Goal: Task Accomplishment & Management: Manage account settings

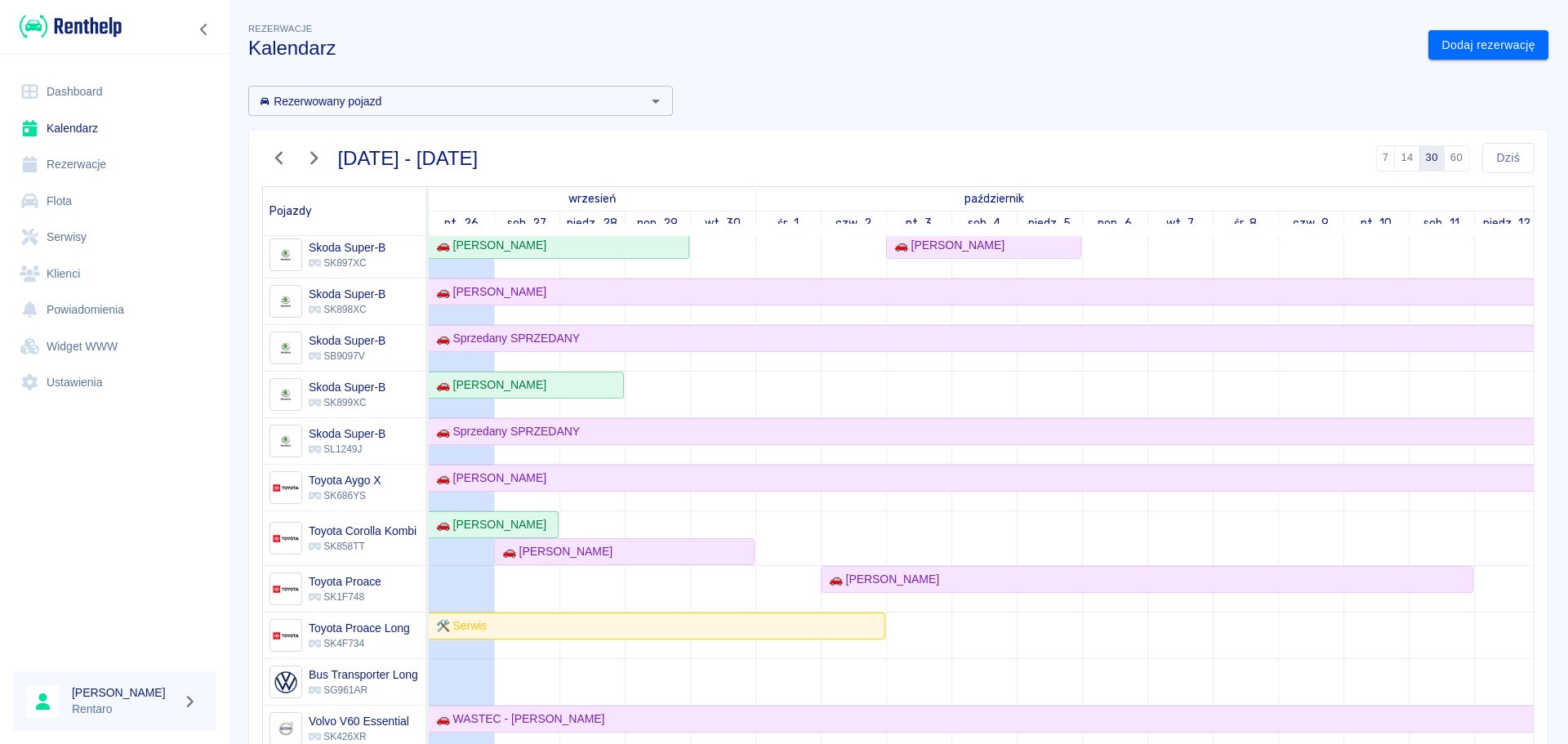
scroll to position [1341, 0]
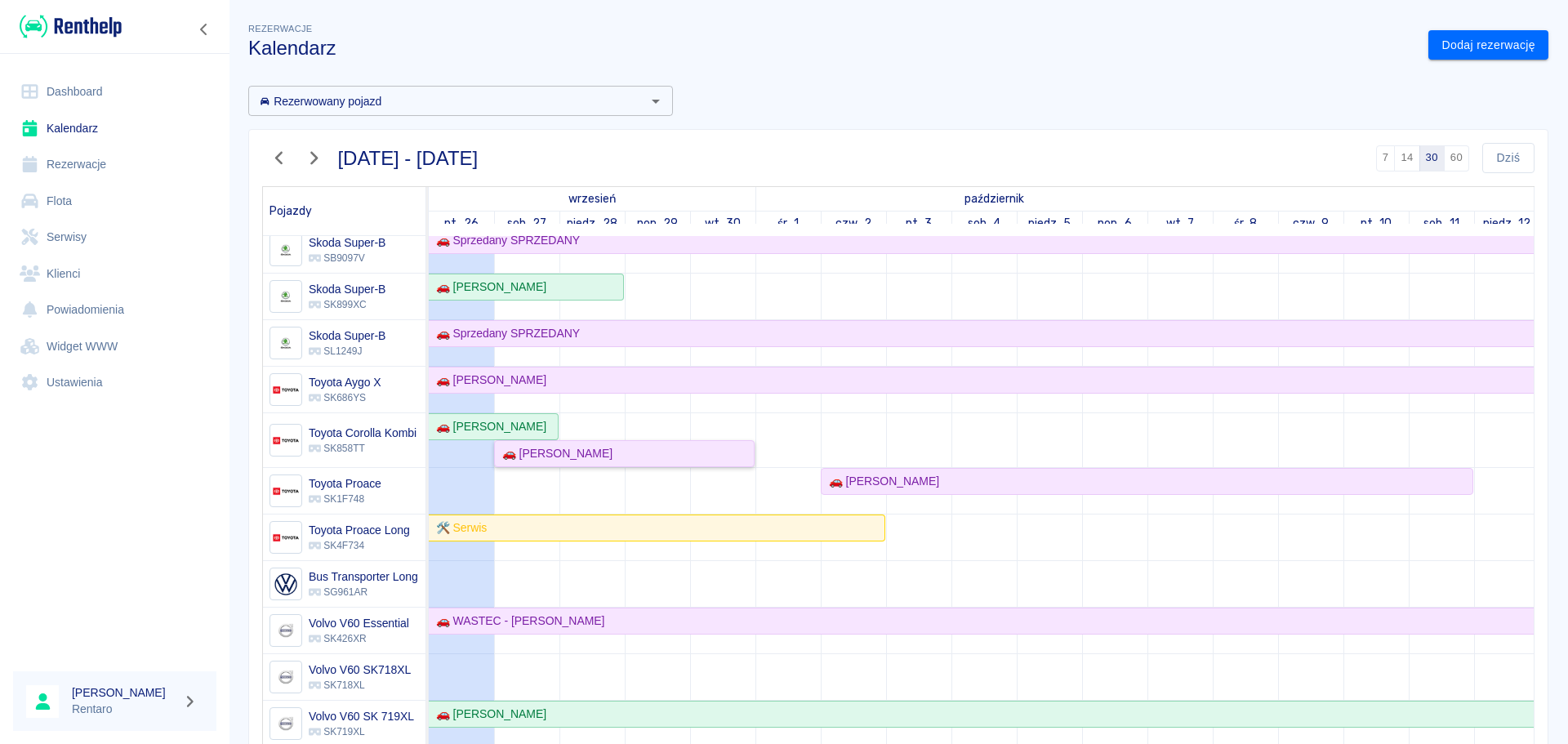
click at [571, 449] on div "🚗 [PERSON_NAME]" at bounding box center [554, 453] width 117 height 17
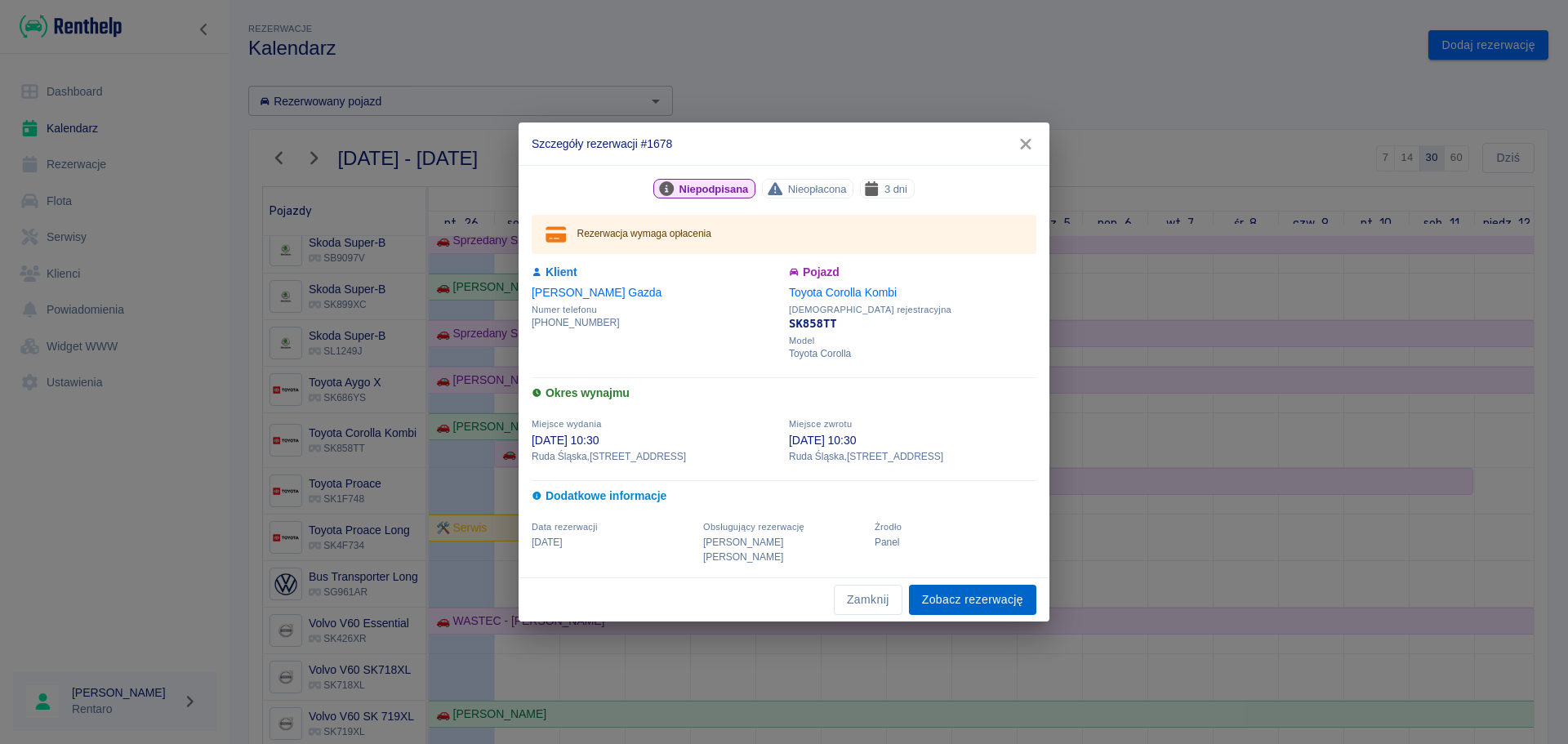
click at [986, 590] on link "Zobacz rezerwację" at bounding box center [972, 600] width 127 height 30
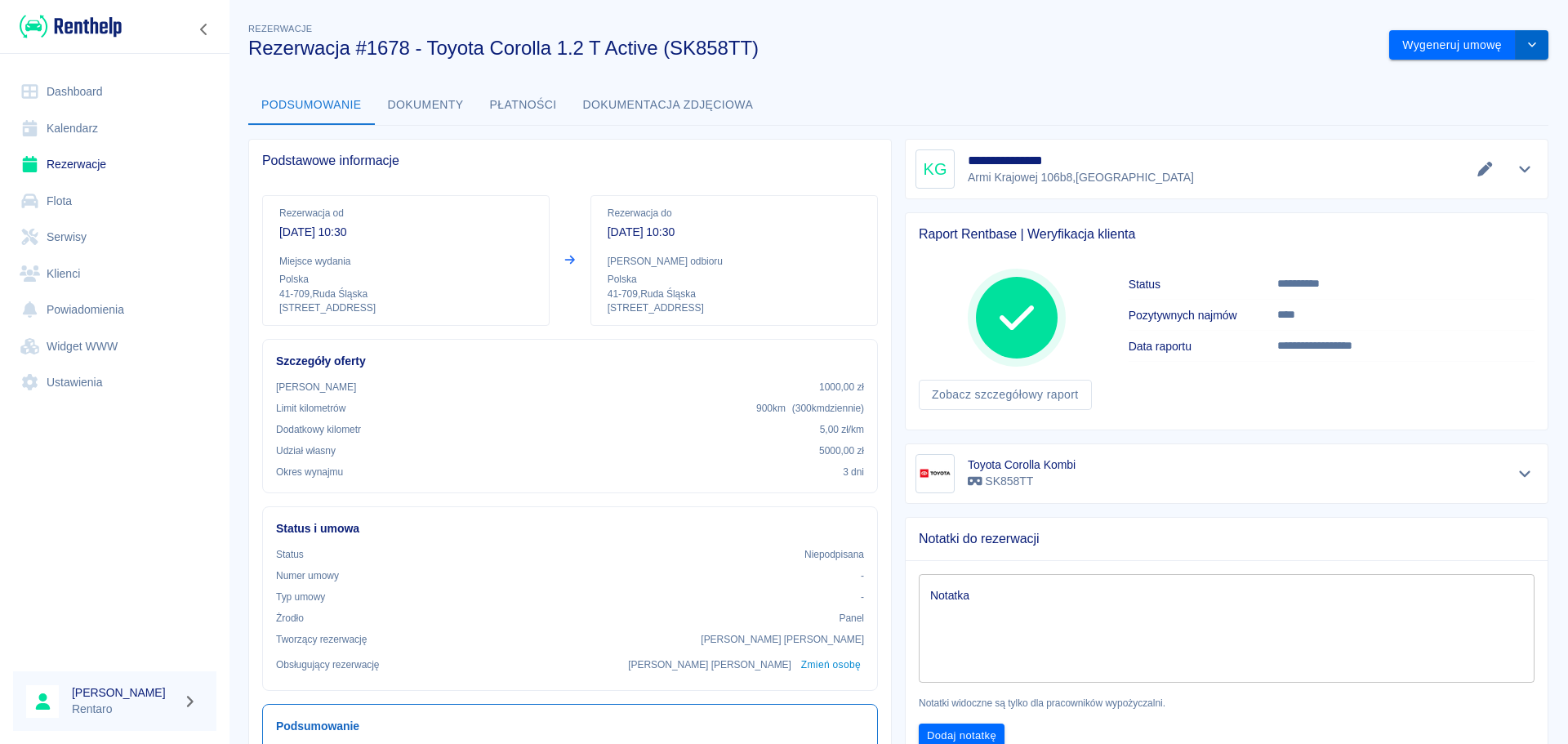
click at [1515, 46] on button "drop-down" at bounding box center [1532, 45] width 33 height 30
click at [1432, 35] on button "Wygeneruj umowę" at bounding box center [1452, 45] width 126 height 30
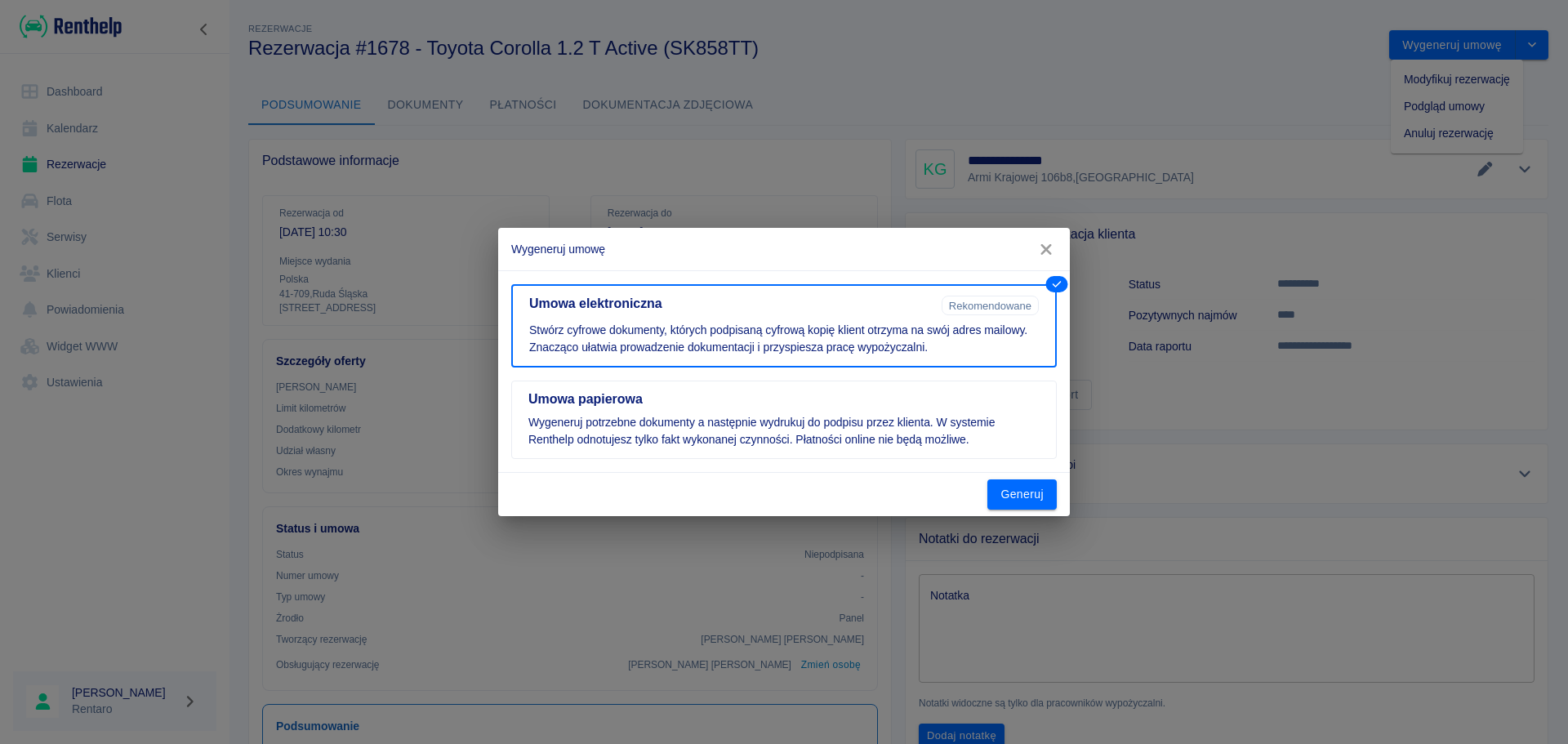
click at [1031, 494] on button "Generuj" at bounding box center [1022, 495] width 69 height 30
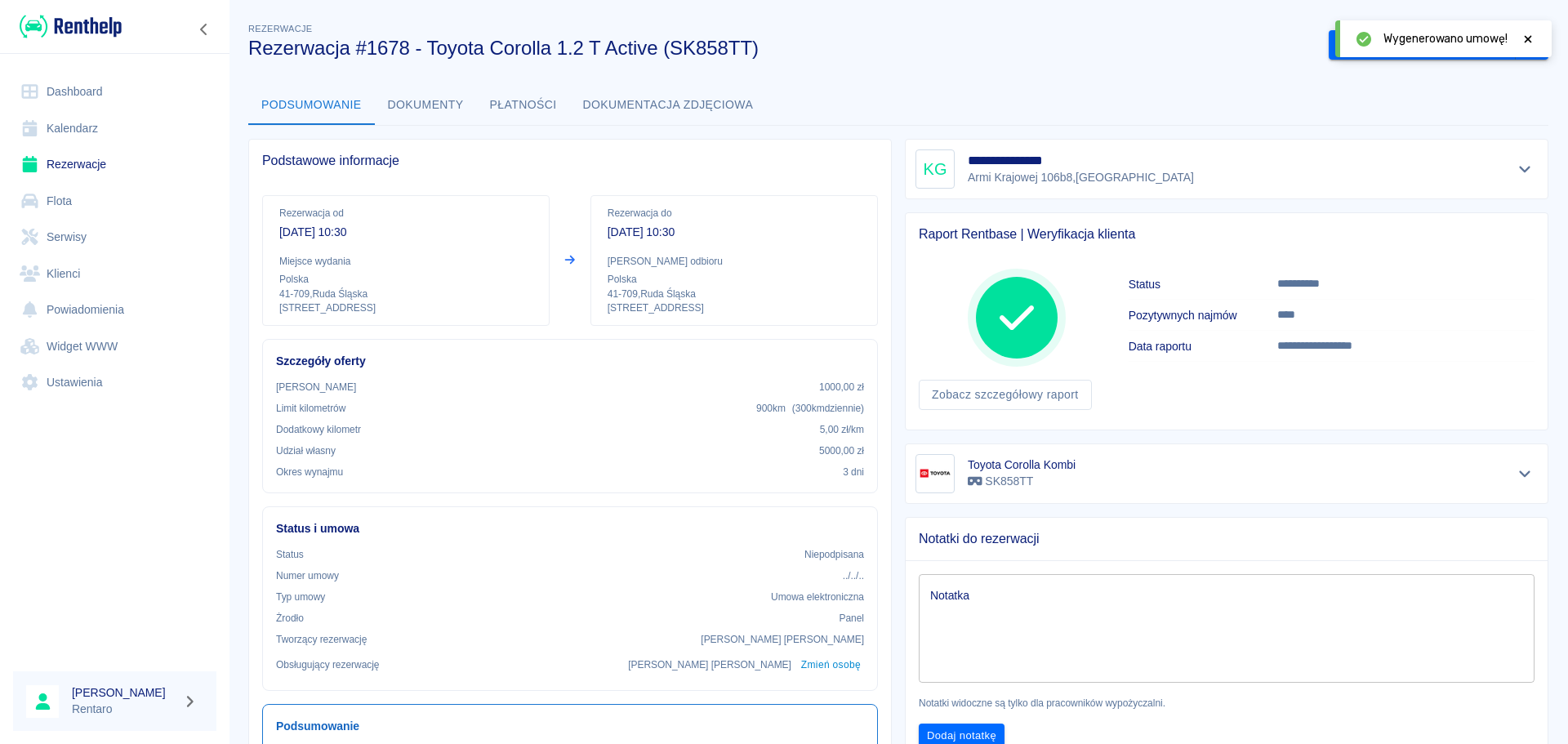
drag, startPoint x: 1234, startPoint y: 77, endPoint x: 1459, endPoint y: 6, distance: 235.9
click at [1237, 76] on div "**********" at bounding box center [898, 515] width 1339 height 1018
click at [1527, 42] on icon at bounding box center [1528, 39] width 15 height 12
click at [1435, 51] on button "Podpisz umowę elektroniczną" at bounding box center [1422, 45] width 187 height 30
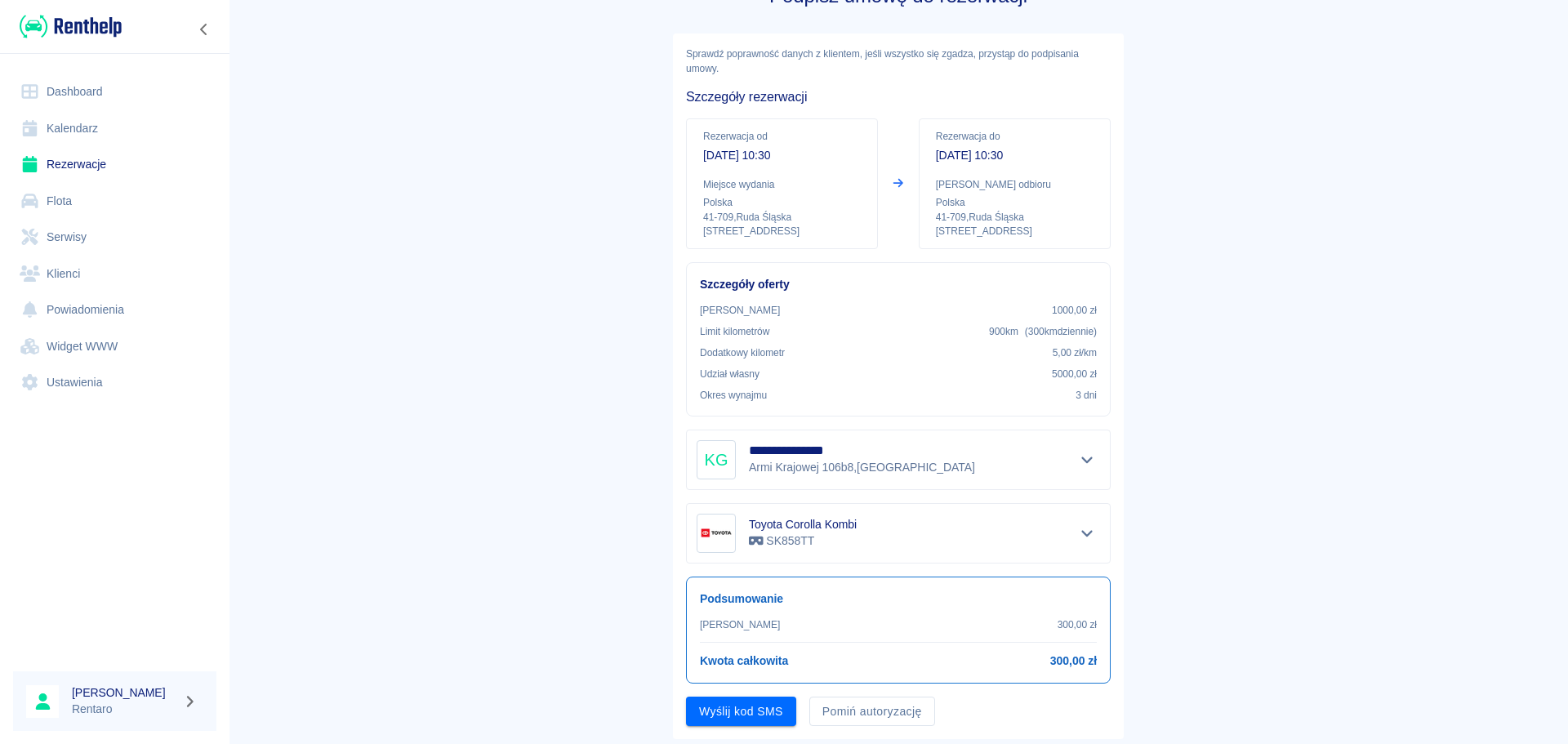
scroll to position [94, 0]
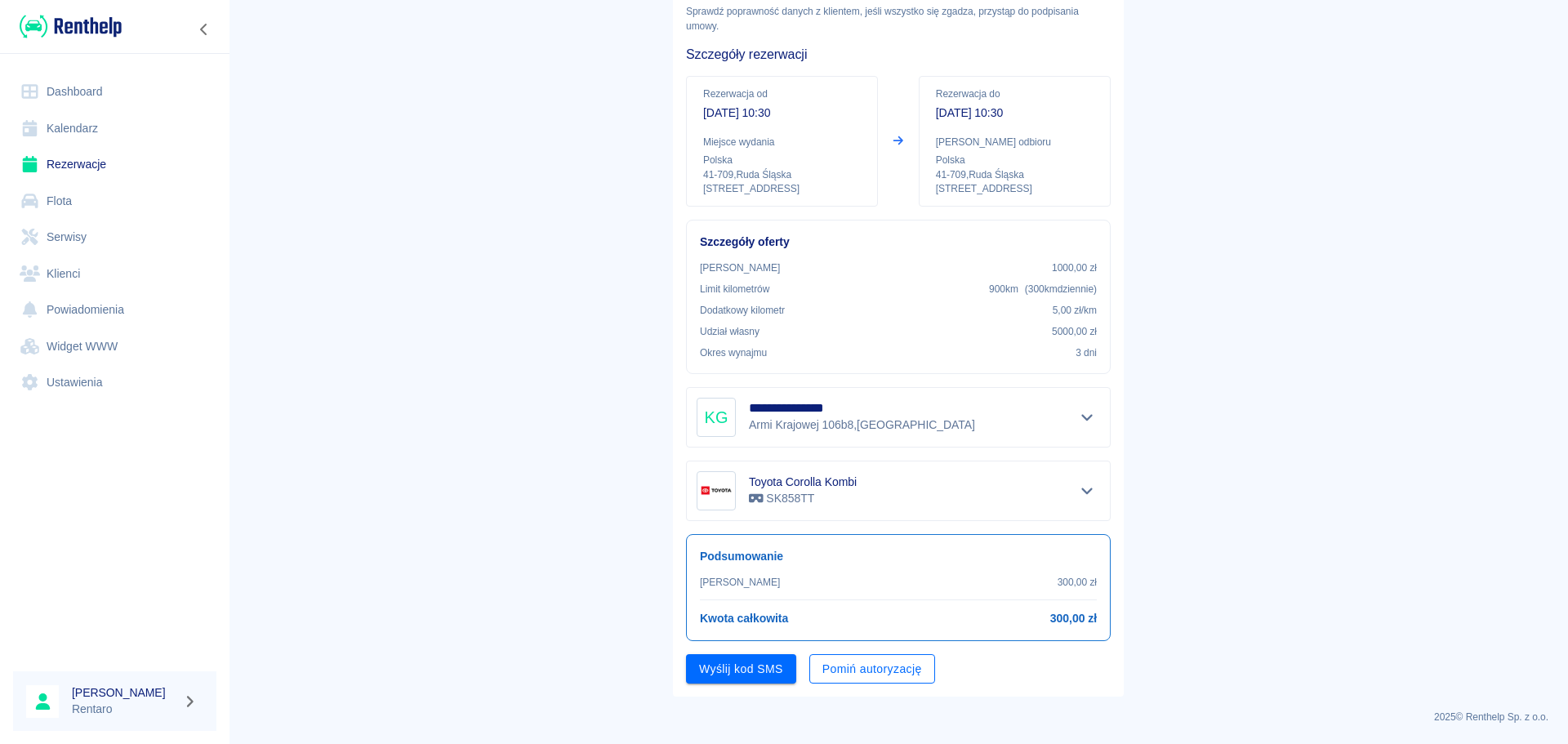
click at [840, 666] on button "Pomiń autoryzację" at bounding box center [871, 669] width 125 height 30
click at [724, 672] on button "Podpisz umowę" at bounding box center [741, 669] width 111 height 30
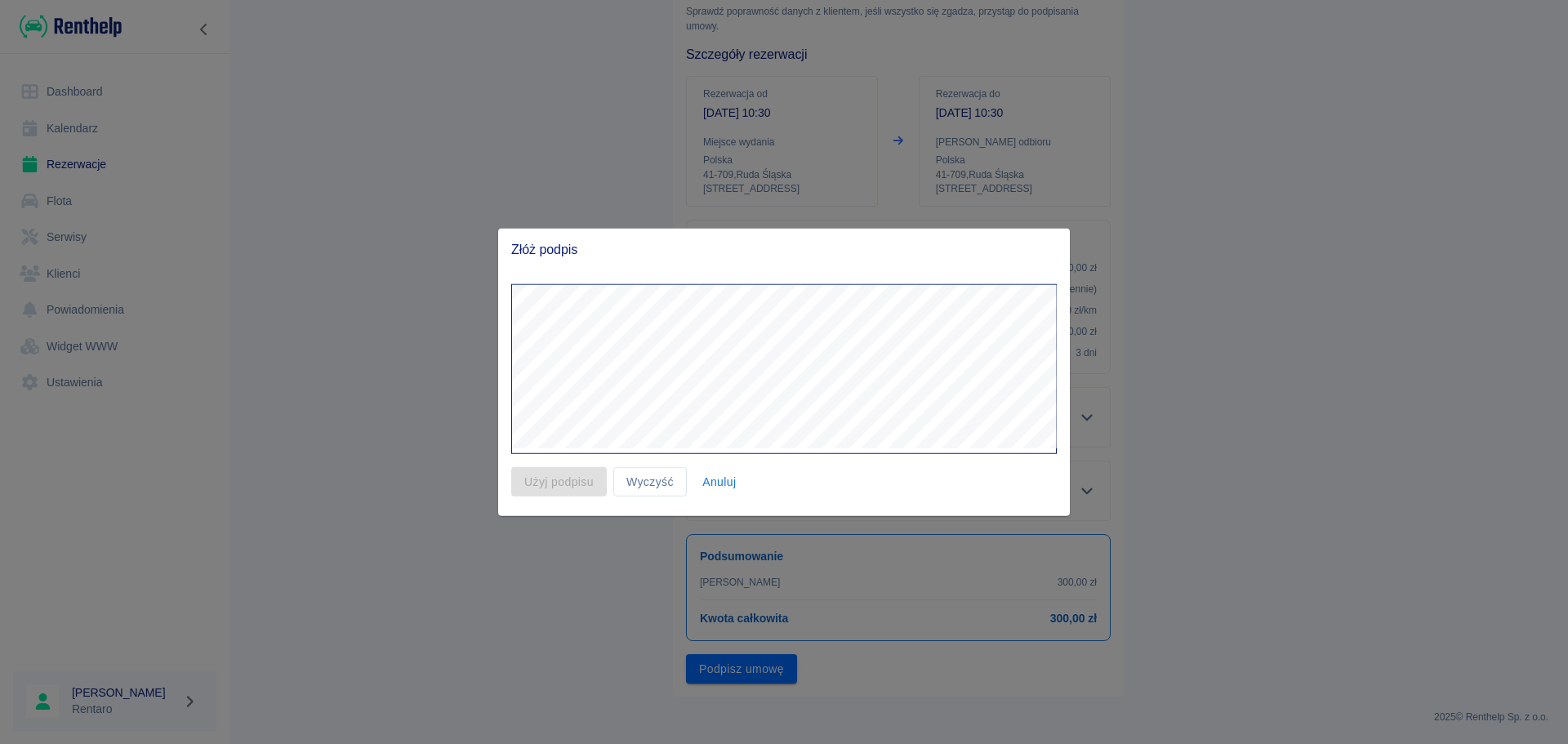
click at [723, 475] on button "Anuluj" at bounding box center [719, 481] width 53 height 30
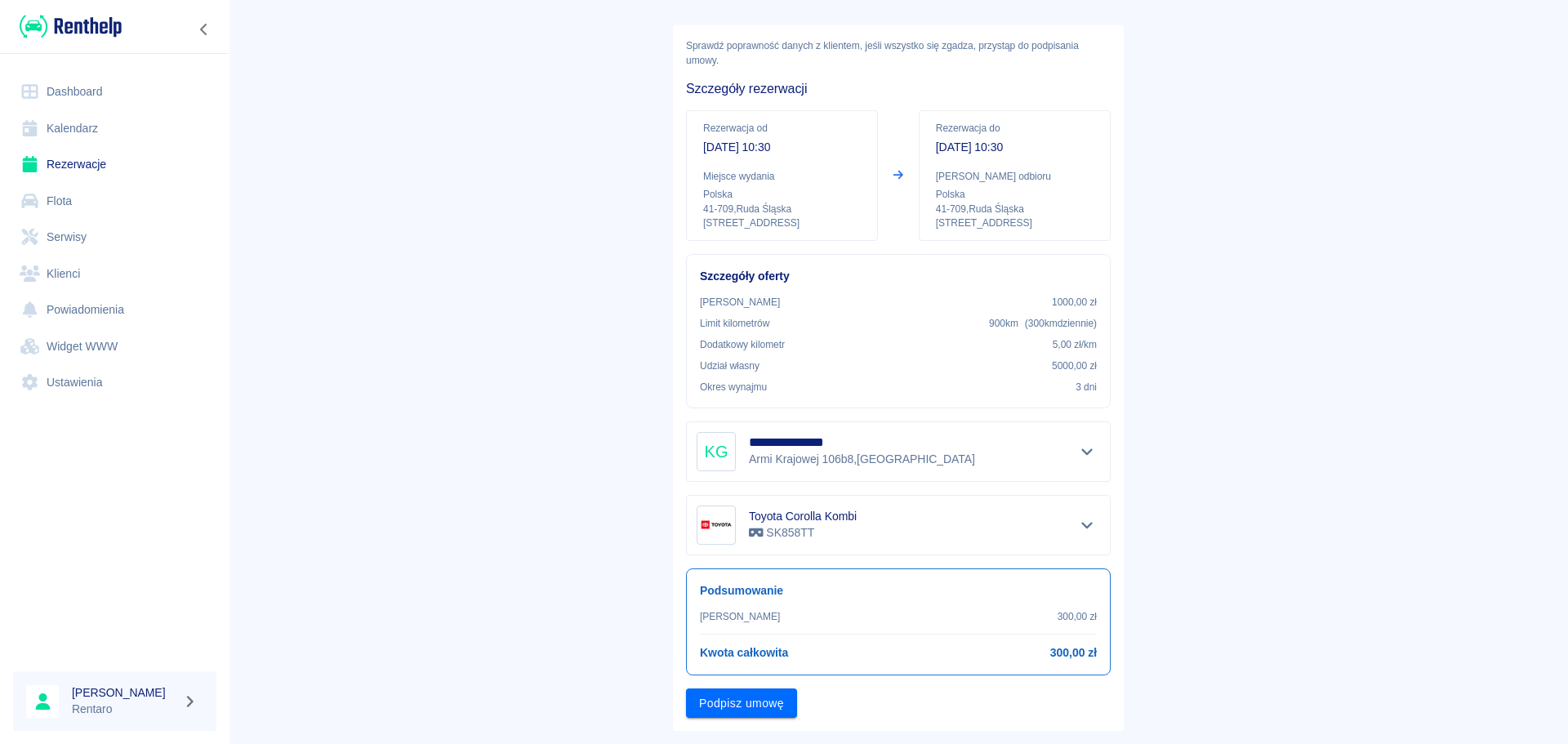
scroll to position [0, 0]
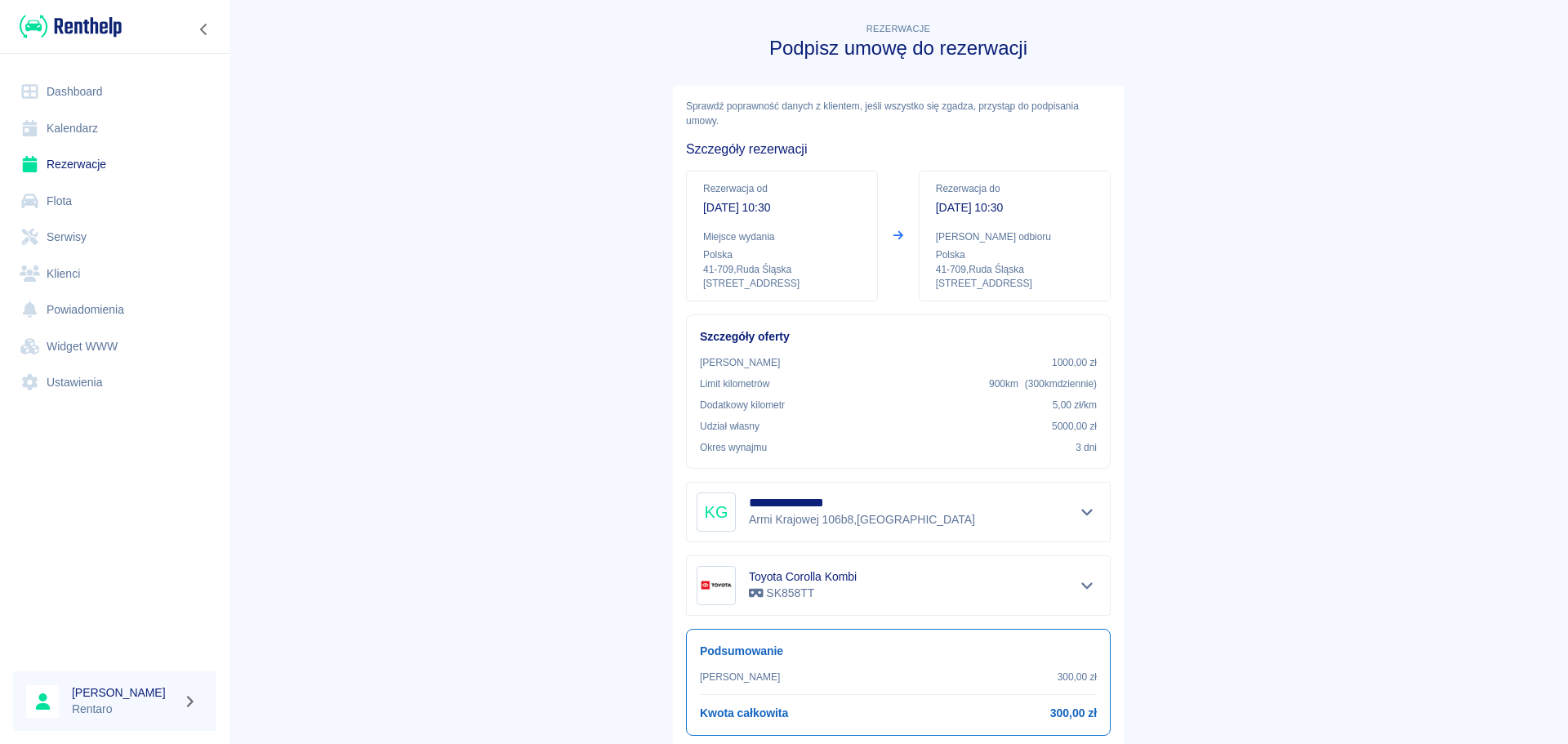
click at [61, 125] on link "Kalendarz" at bounding box center [115, 128] width 203 height 36
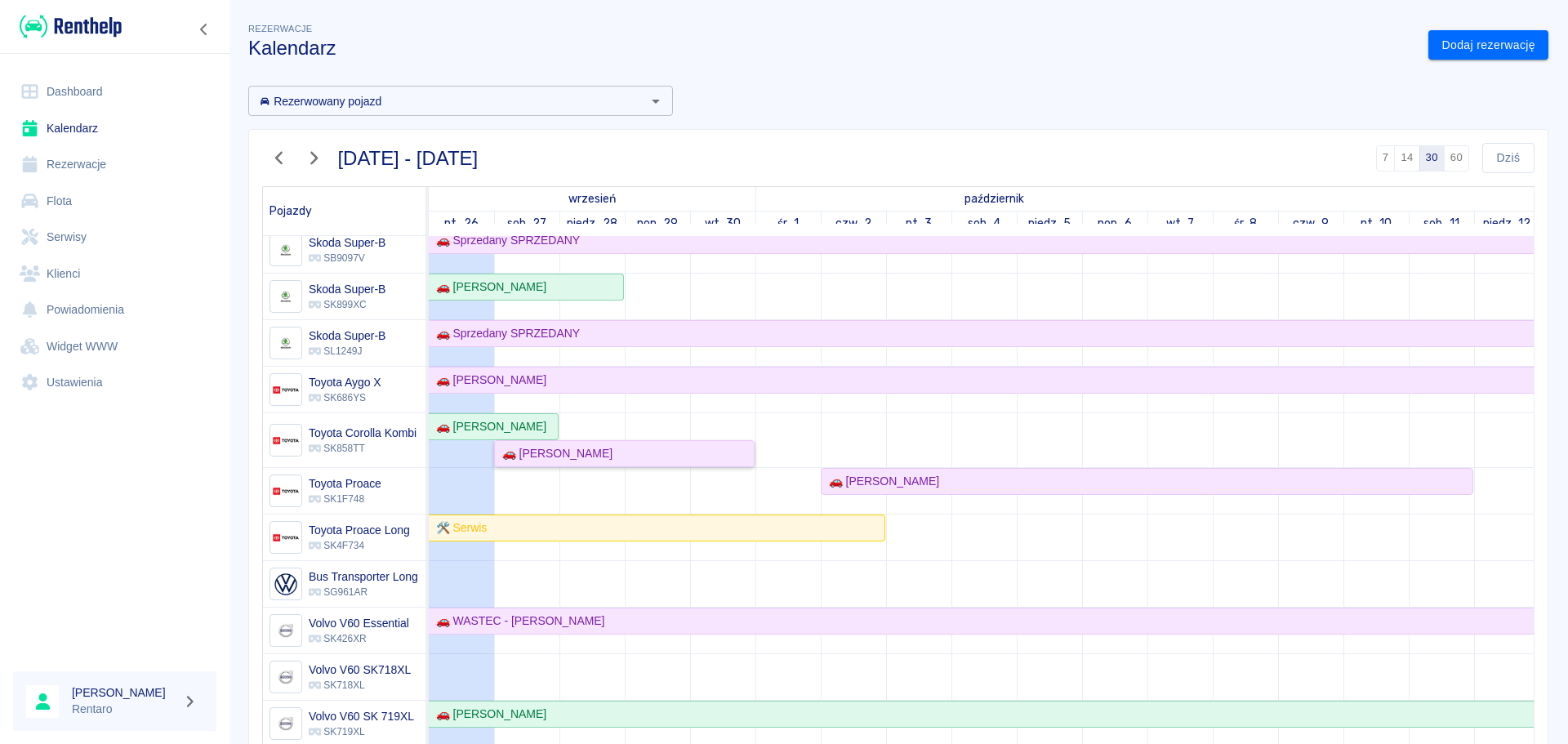
click at [577, 445] on div "🚗 [PERSON_NAME]" at bounding box center [554, 453] width 117 height 17
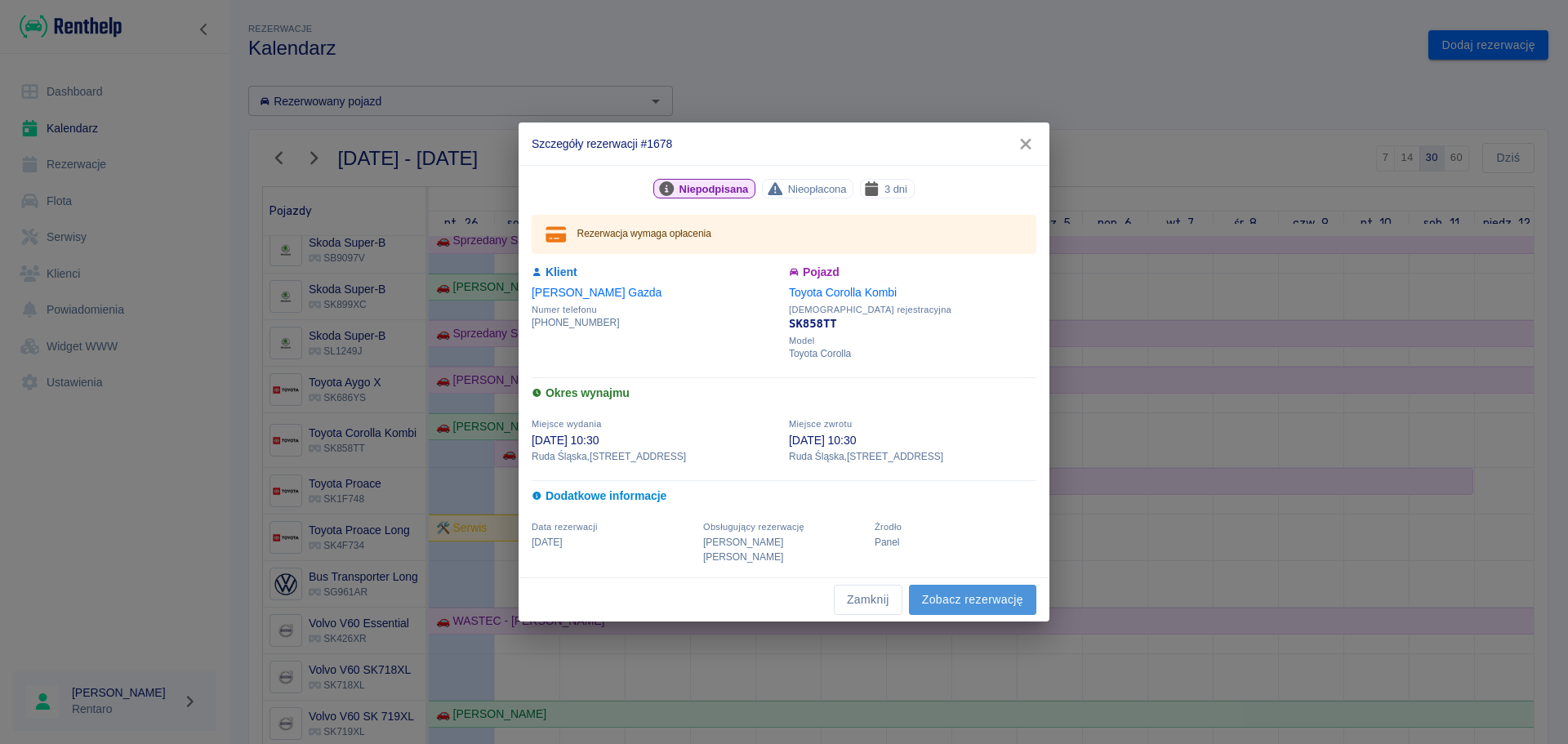
click at [975, 593] on link "Zobacz rezerwację" at bounding box center [972, 600] width 127 height 30
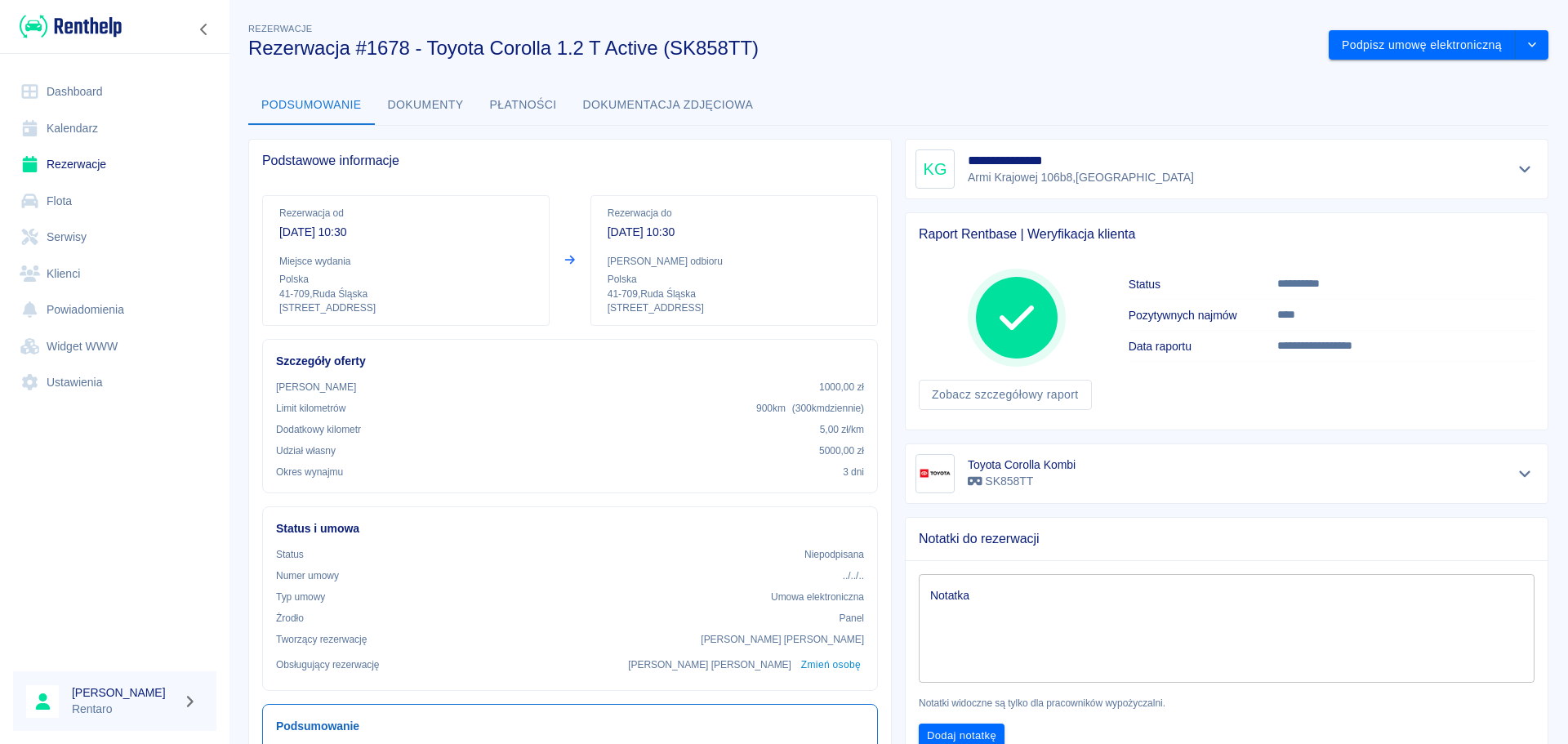
click at [1515, 168] on icon "Pokaż szczegóły" at bounding box center [1524, 169] width 19 height 15
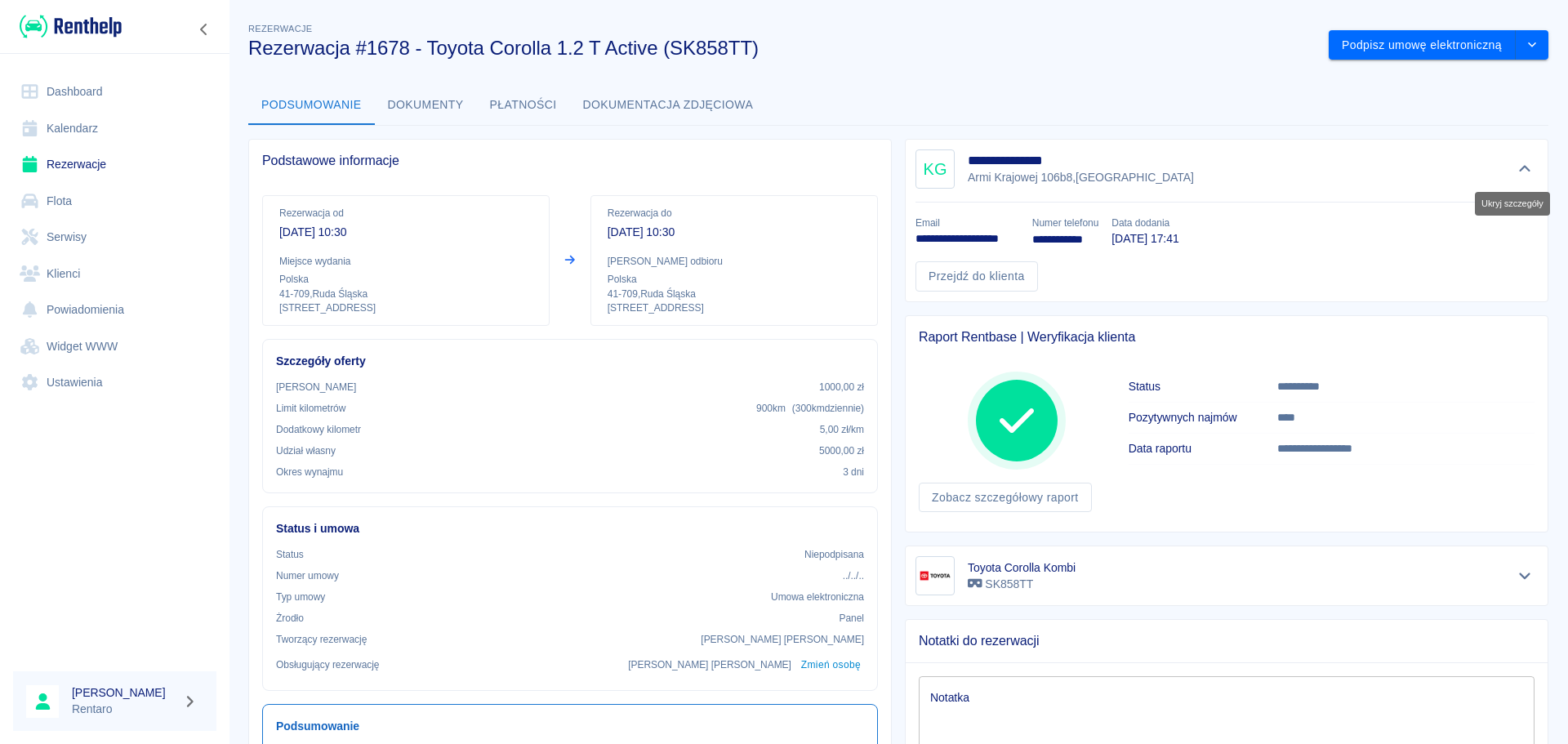
click at [1519, 168] on icon "Ukryj szczegóły" at bounding box center [1524, 168] width 12 height 6
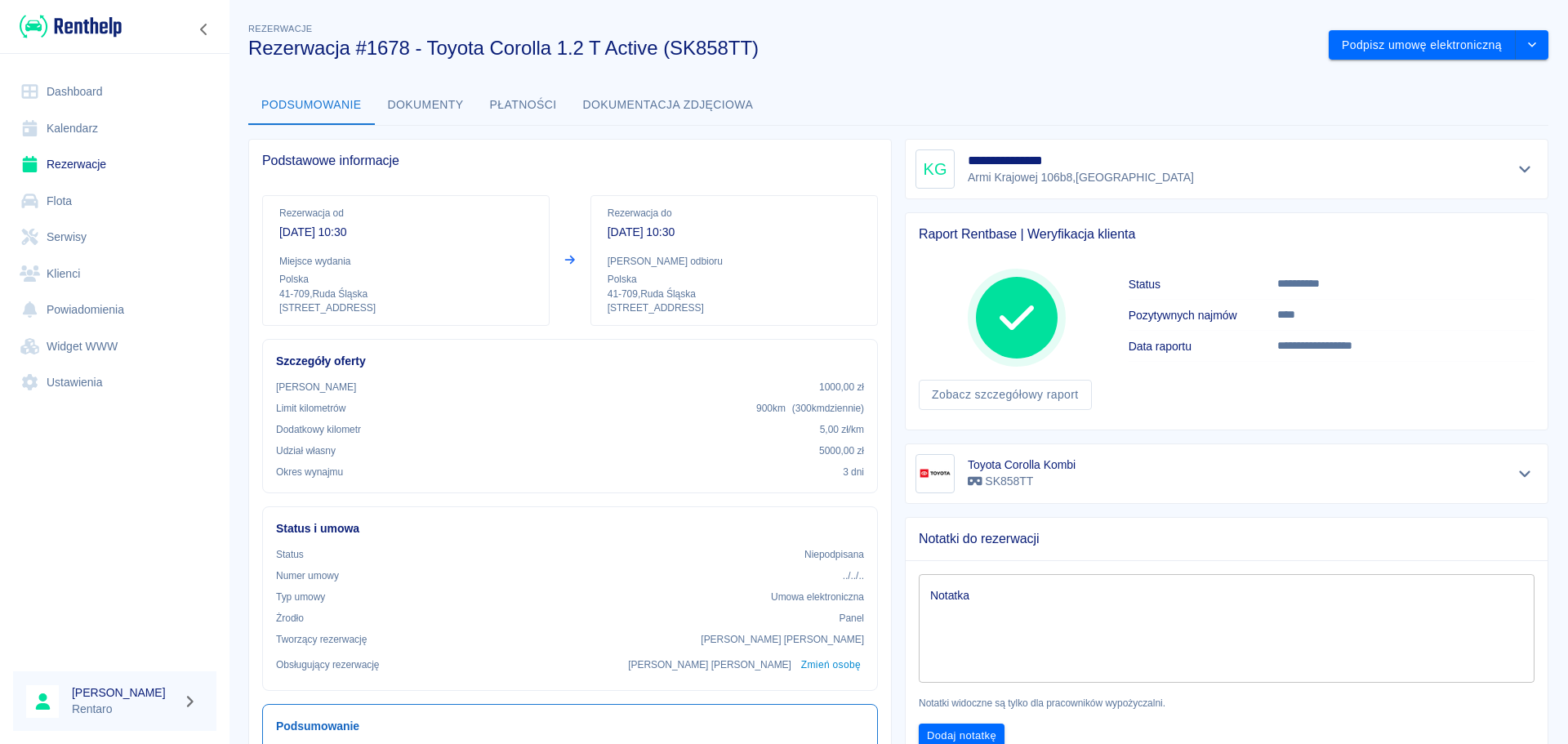
click at [64, 123] on link "Kalendarz" at bounding box center [115, 128] width 203 height 36
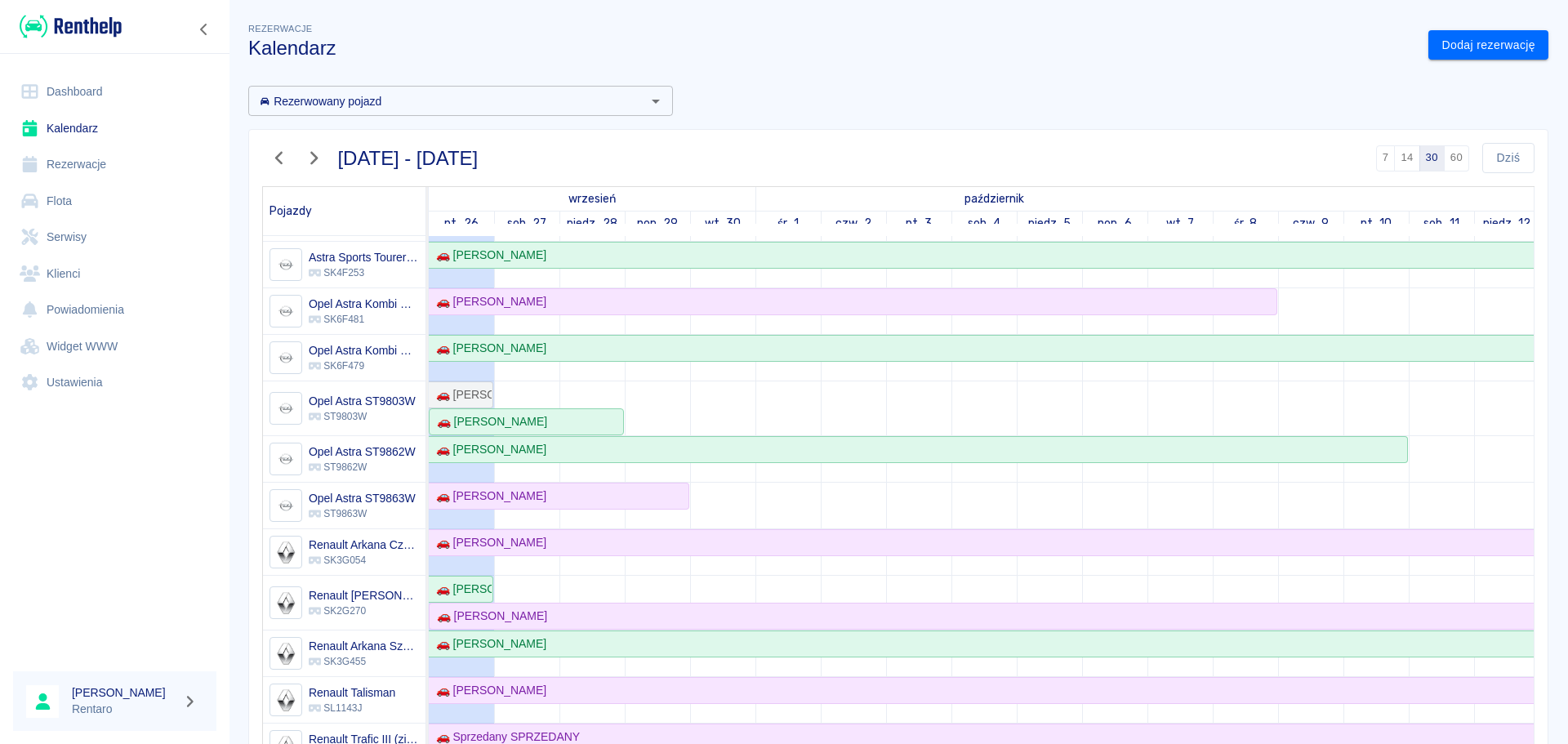
scroll to position [653, 0]
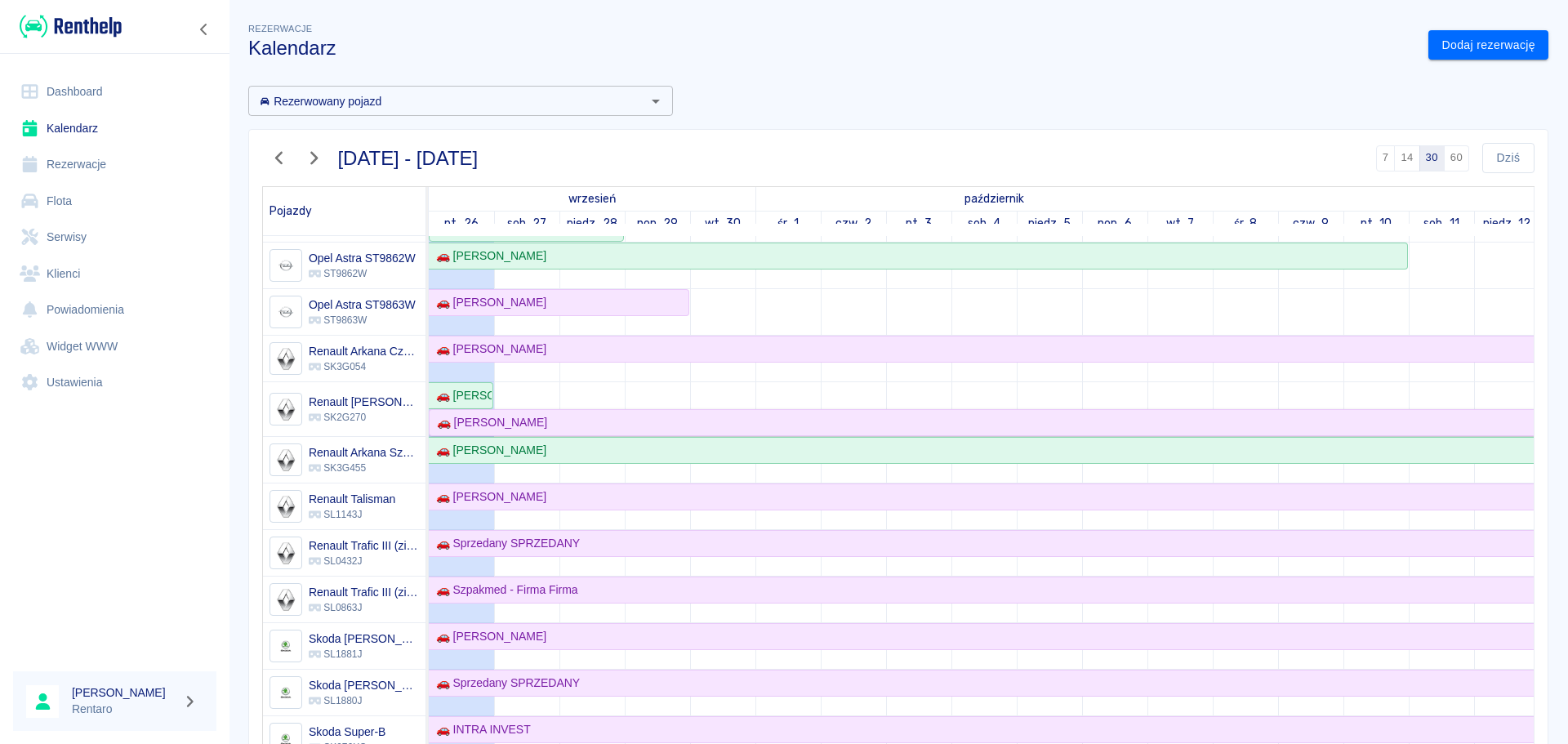
click at [595, 428] on div "🚗 [PERSON_NAME]" at bounding box center [1409, 422] width 1957 height 17
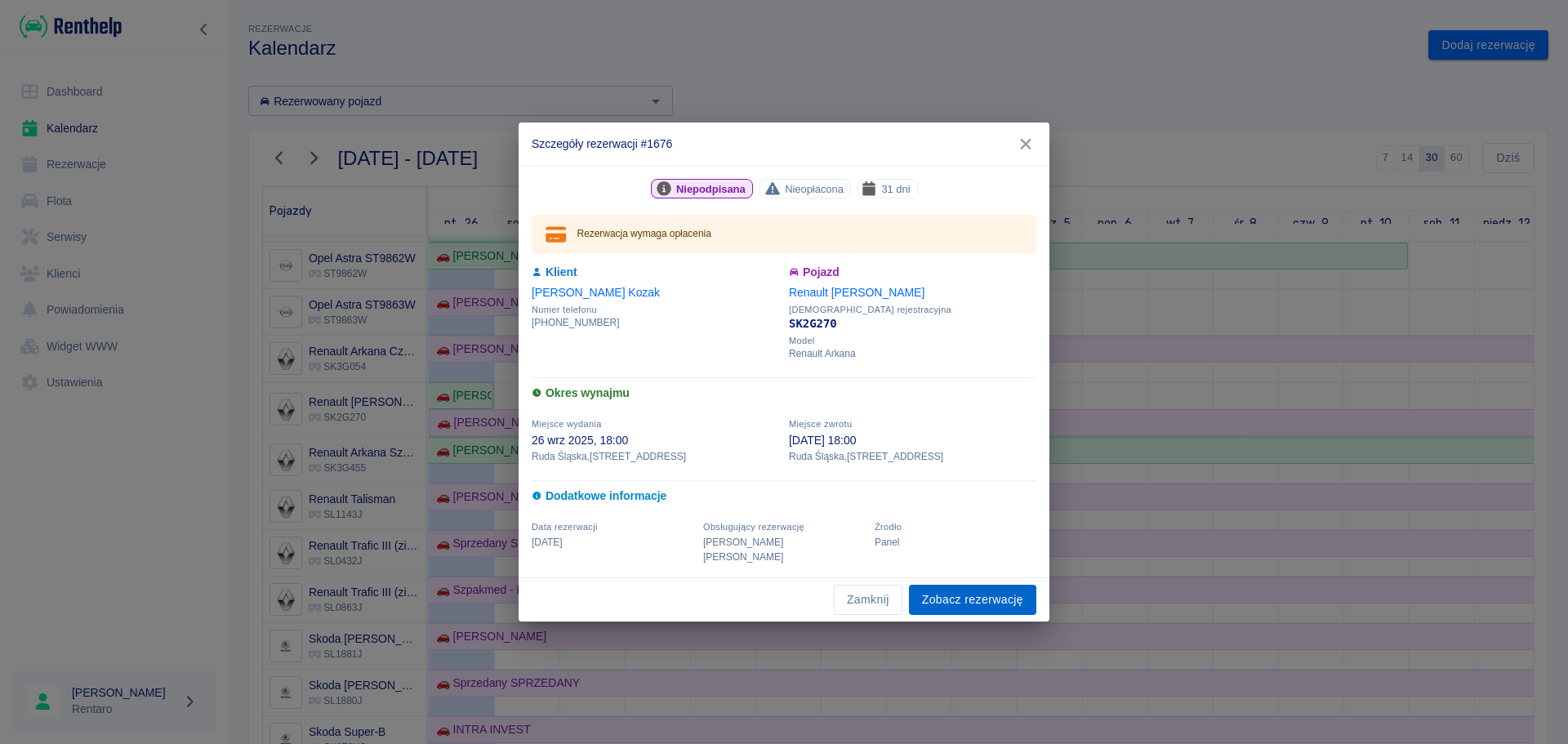
click at [945, 588] on link "Zobacz rezerwację" at bounding box center [972, 600] width 127 height 30
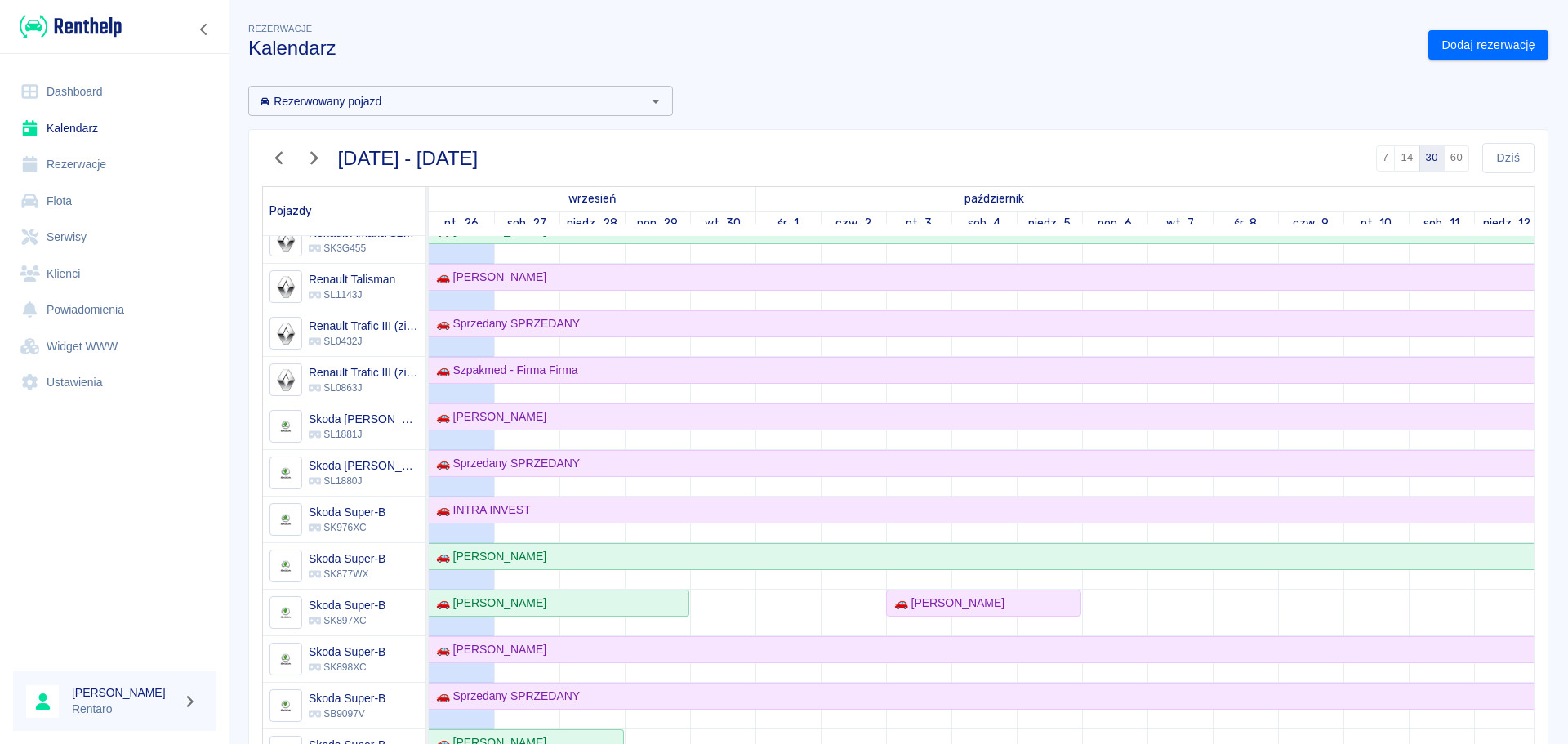
scroll to position [653, 0]
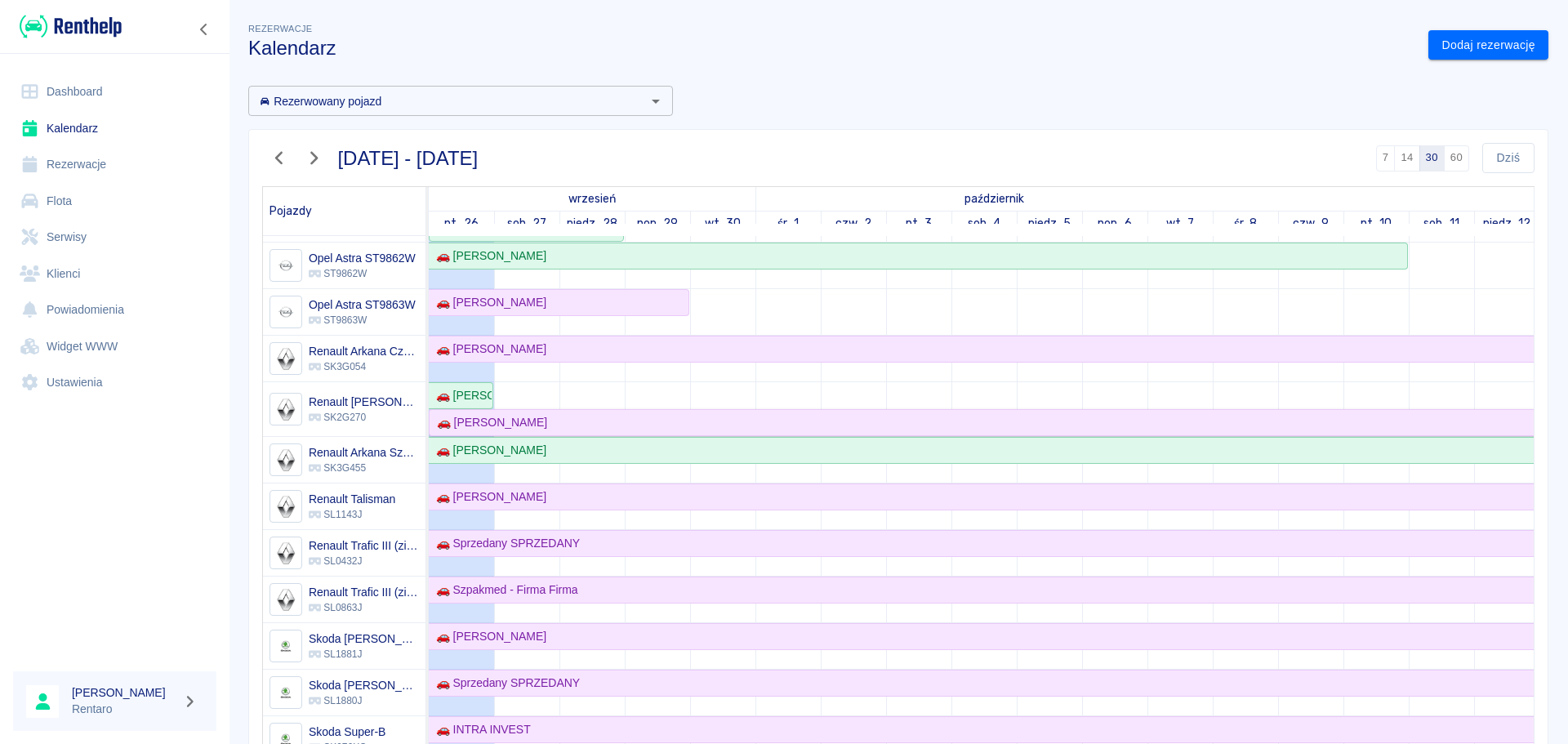
click at [517, 417] on div "🚗 [PERSON_NAME]" at bounding box center [489, 422] width 117 height 17
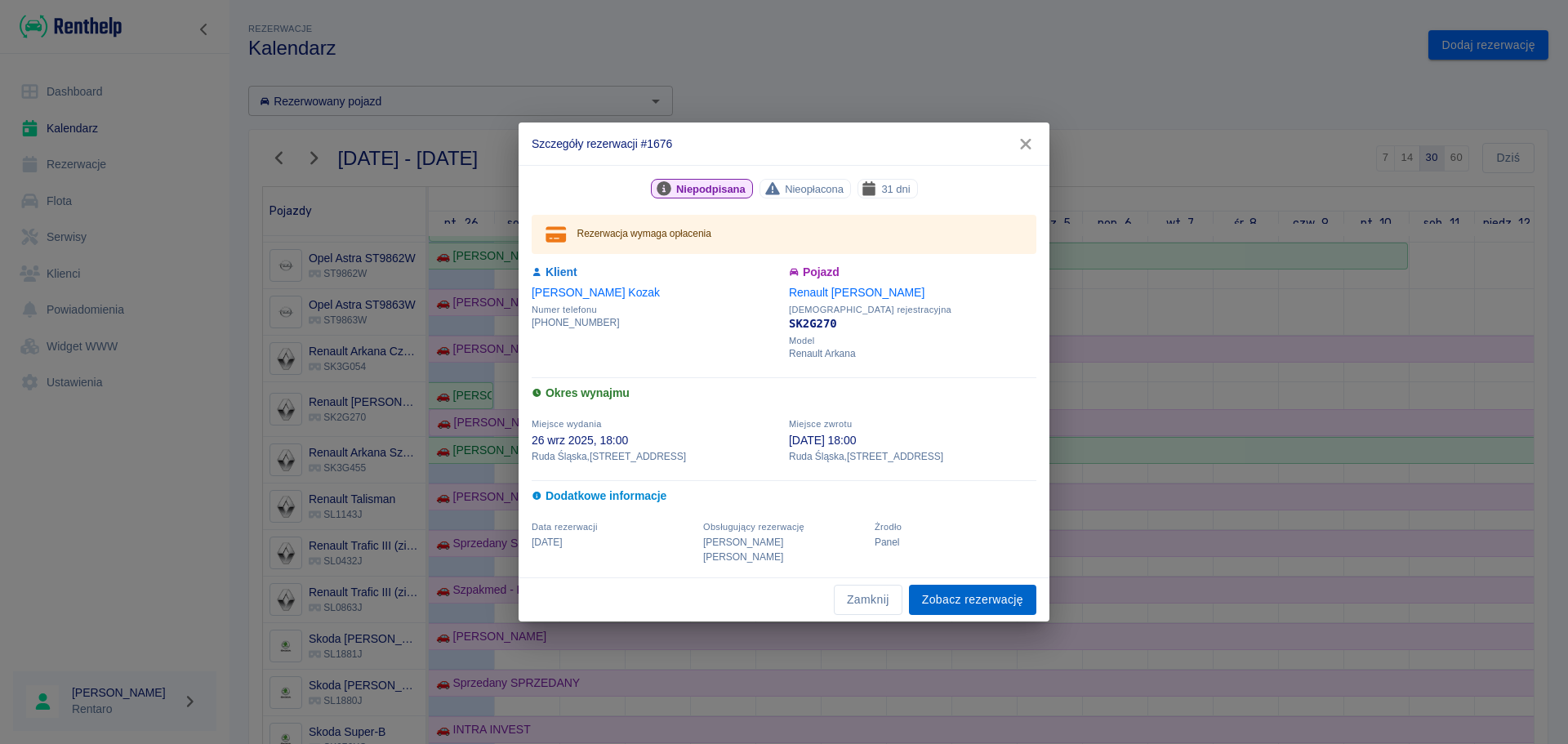
click at [985, 589] on link "Zobacz rezerwację" at bounding box center [972, 600] width 127 height 30
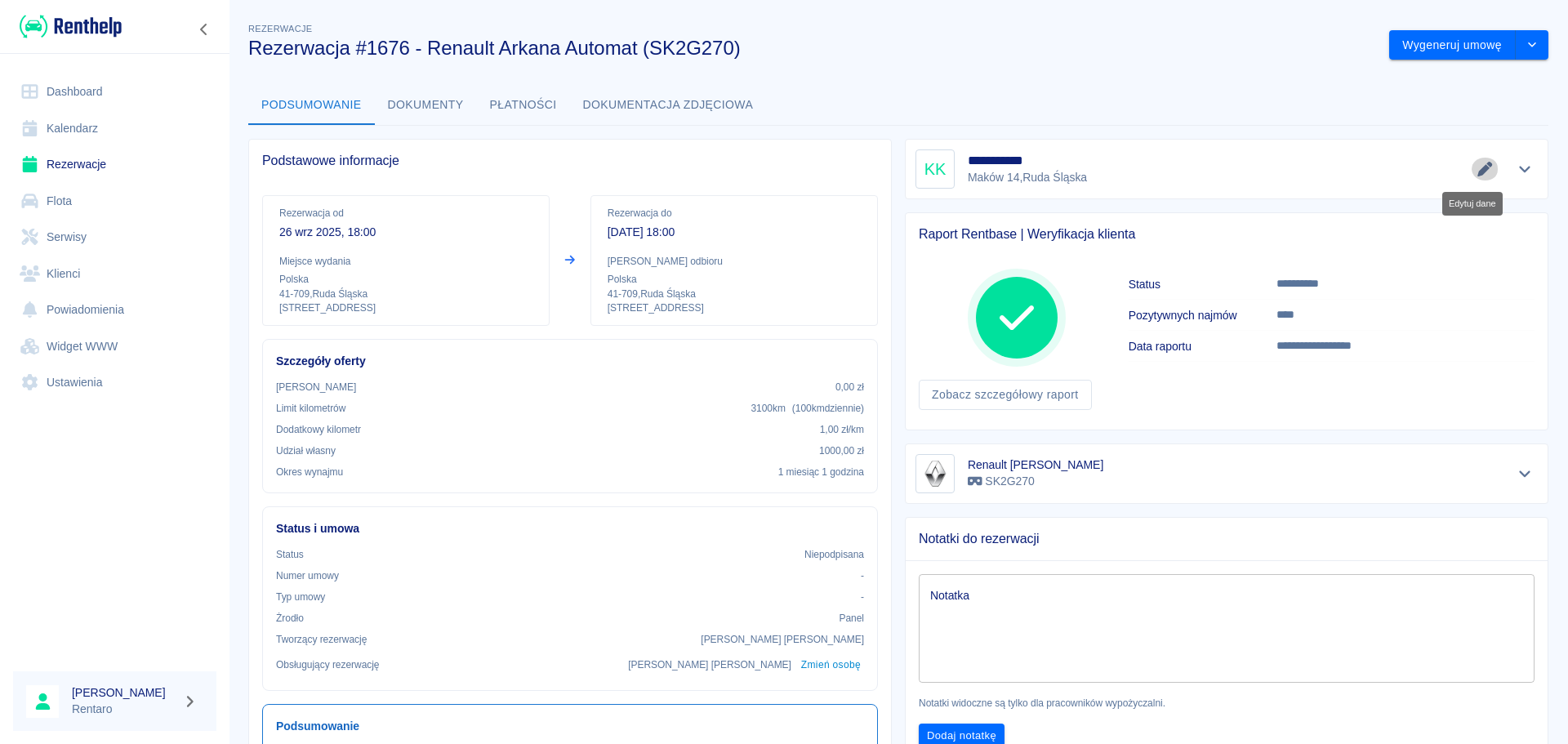
click at [1477, 171] on icon "Edytuj dane" at bounding box center [1484, 169] width 15 height 15
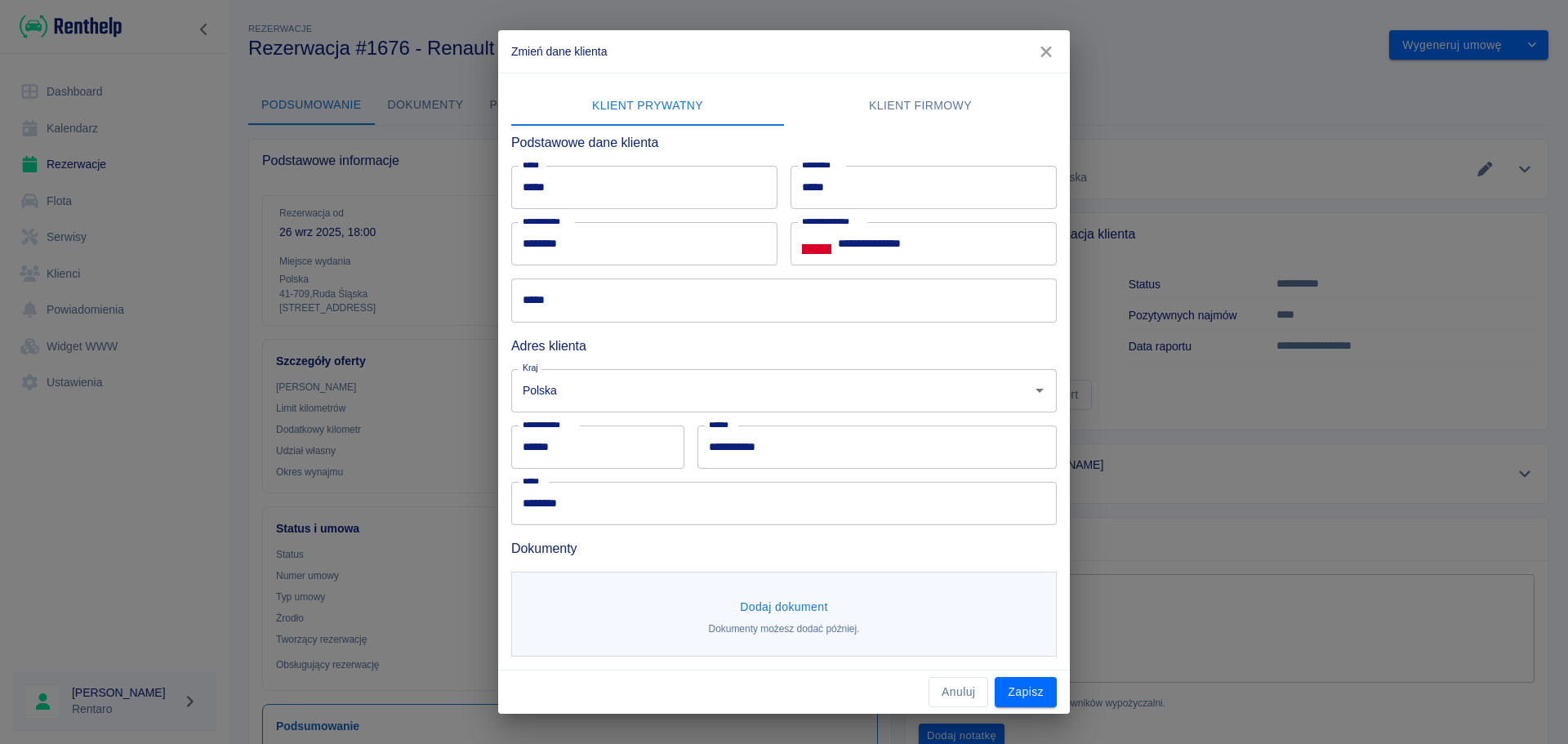
click at [1047, 43] on button "button" at bounding box center [1046, 52] width 35 height 30
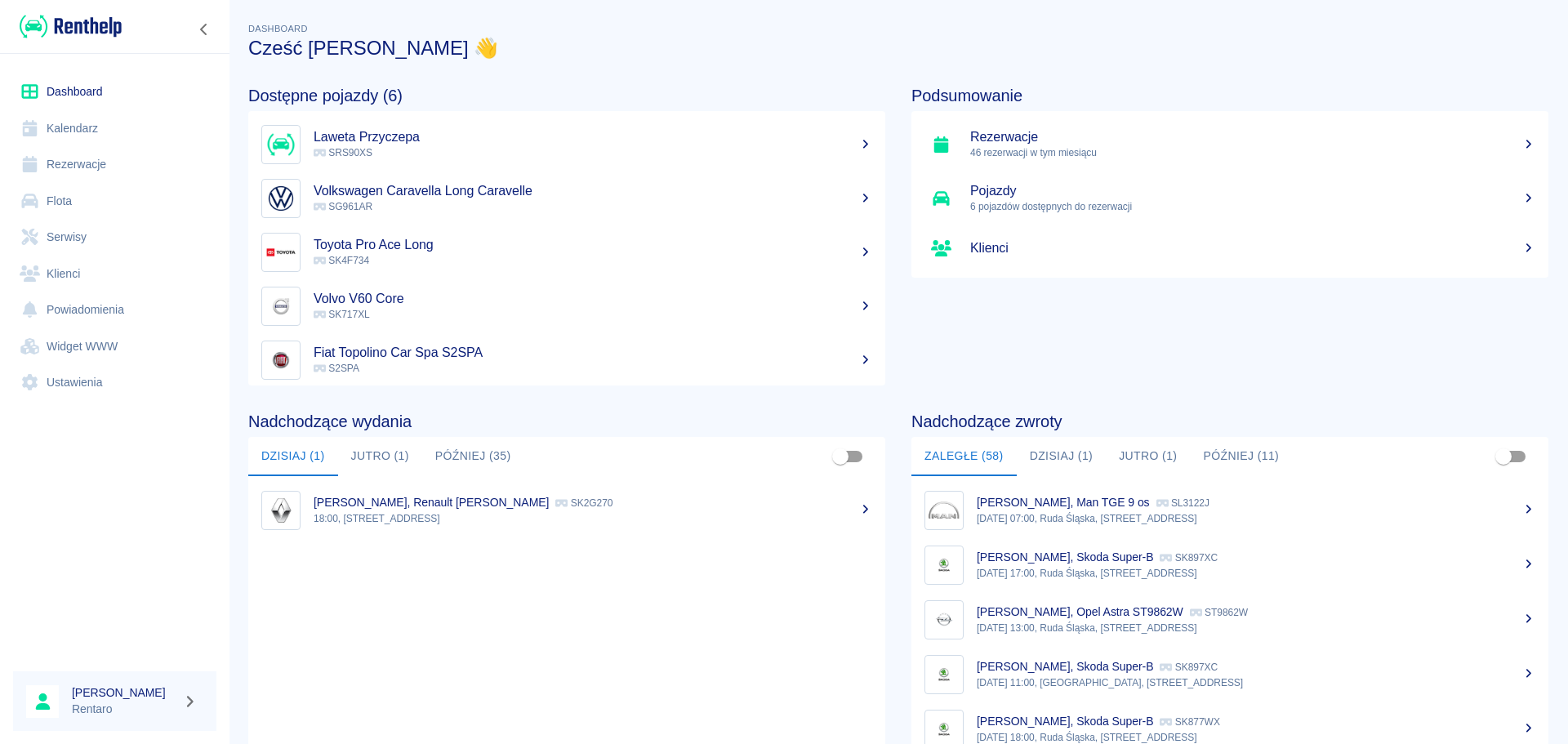
click at [90, 133] on link "Kalendarz" at bounding box center [115, 128] width 203 height 36
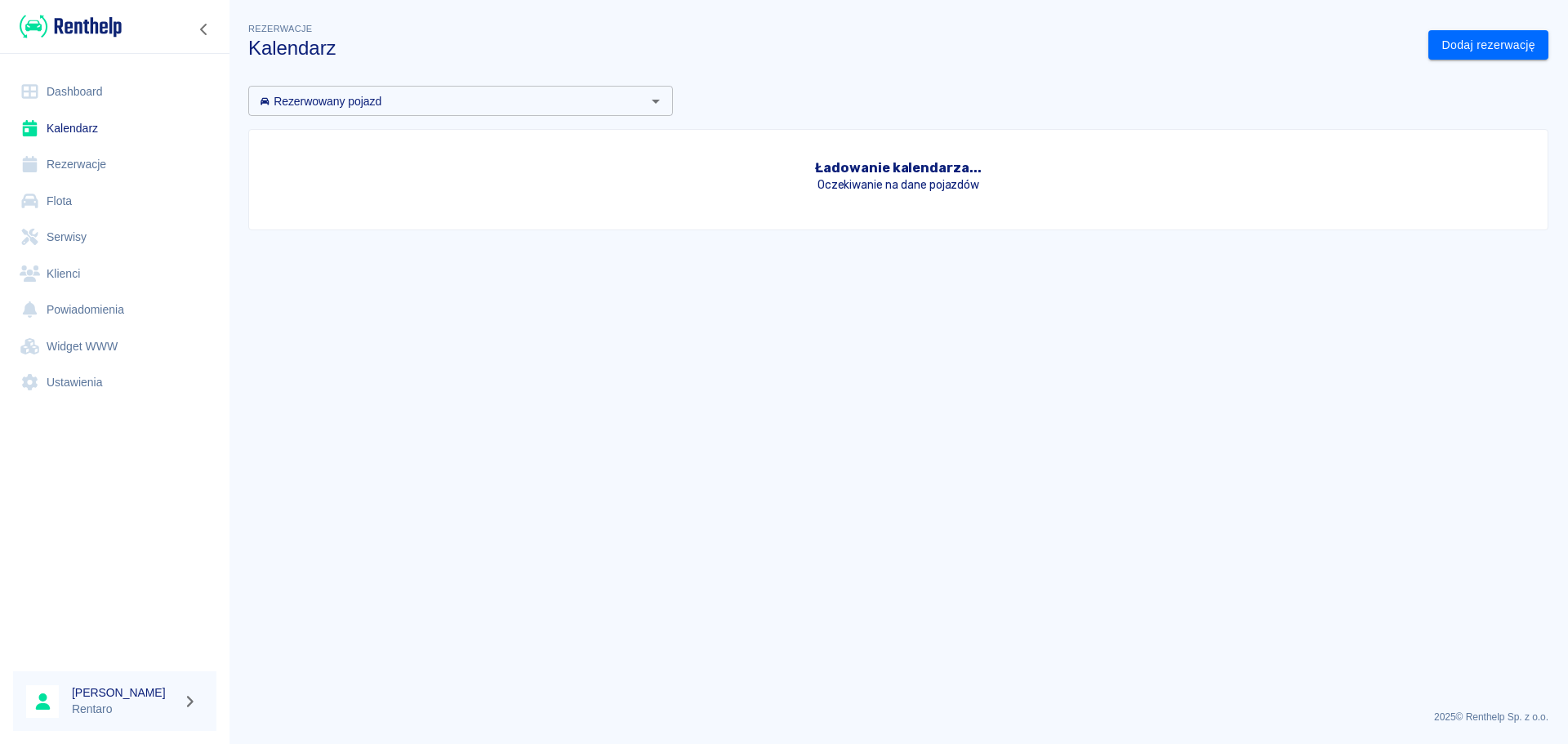
click at [70, 134] on link "Kalendarz" at bounding box center [115, 128] width 203 height 36
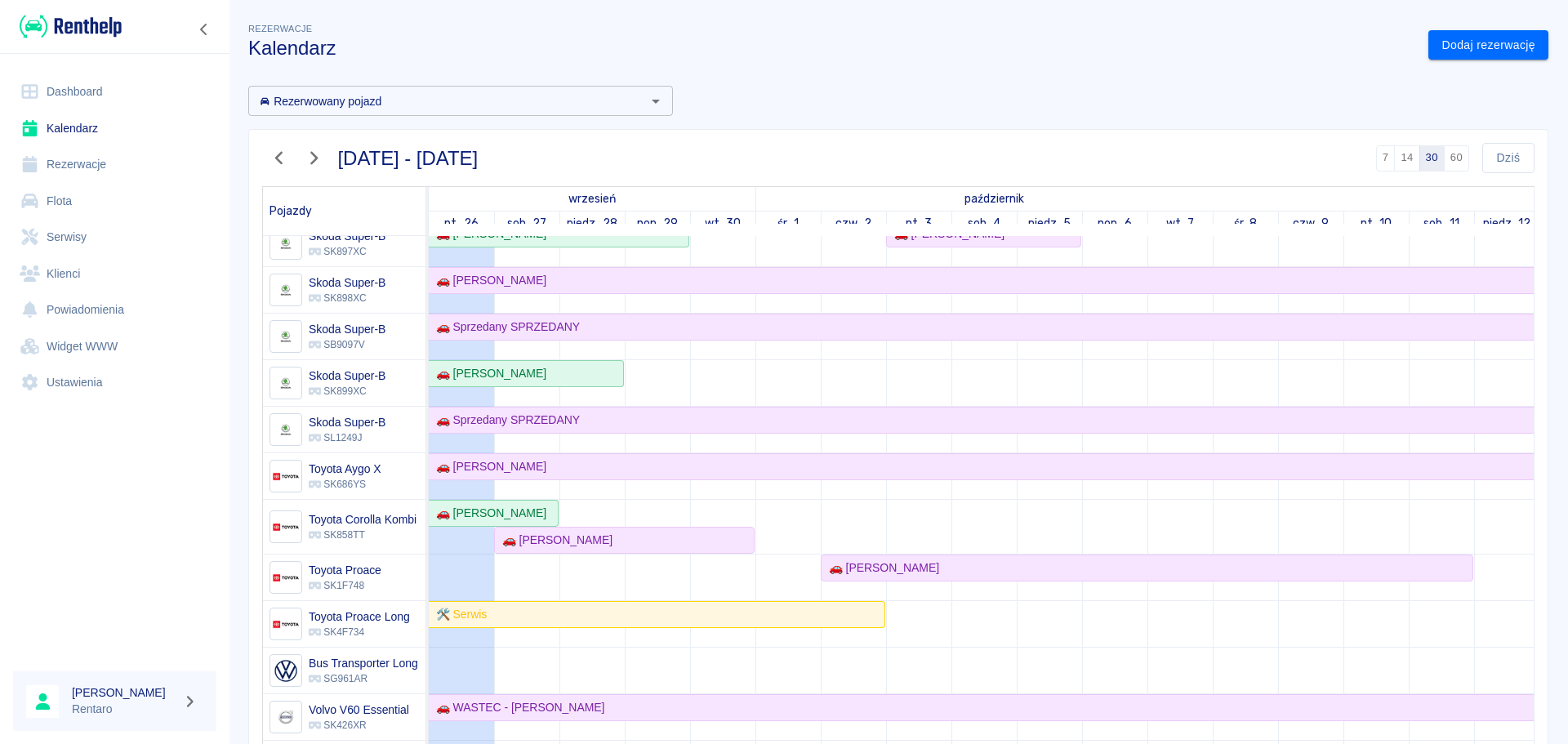
scroll to position [1341, 0]
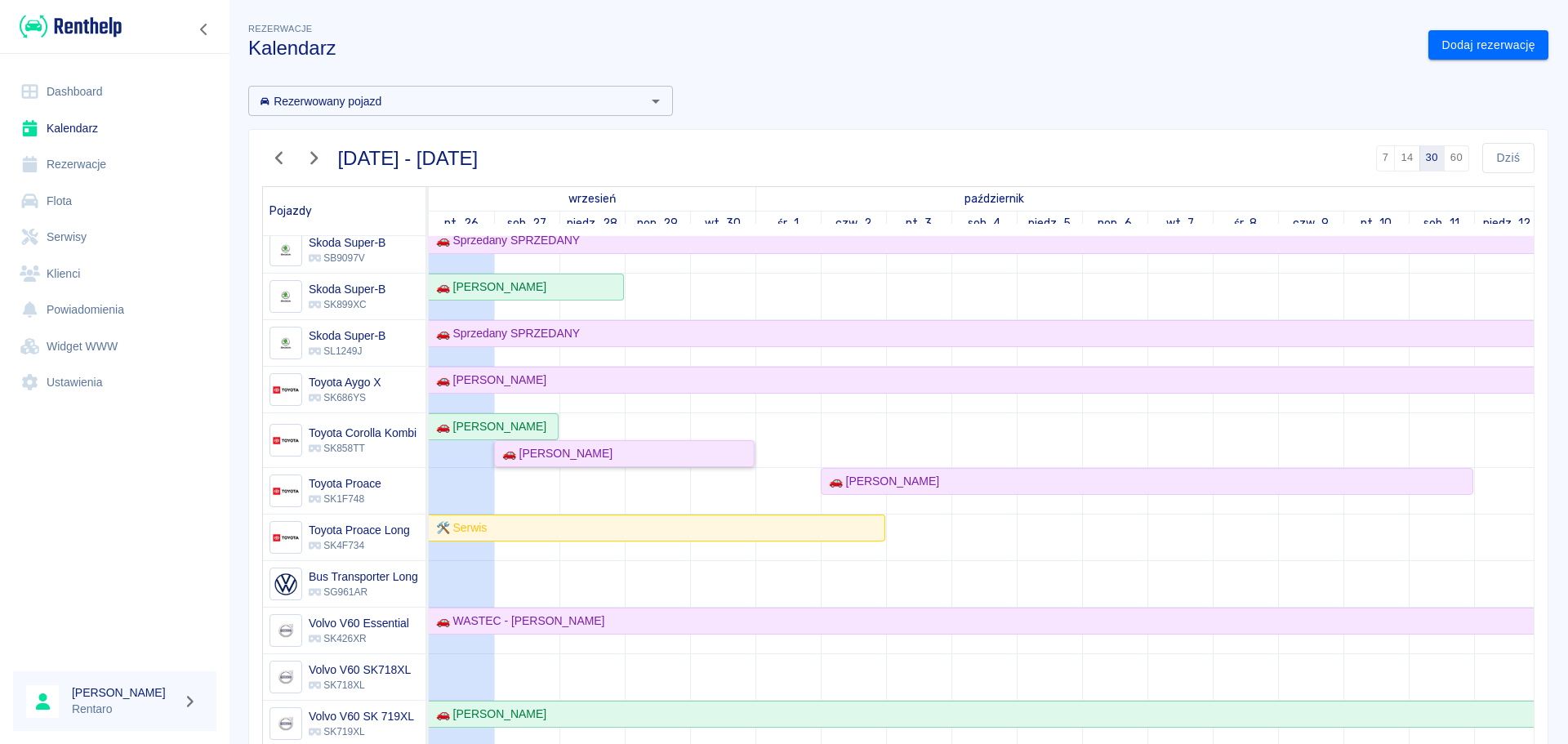
click at [625, 447] on div "🚗 [PERSON_NAME]" at bounding box center [624, 453] width 257 height 17
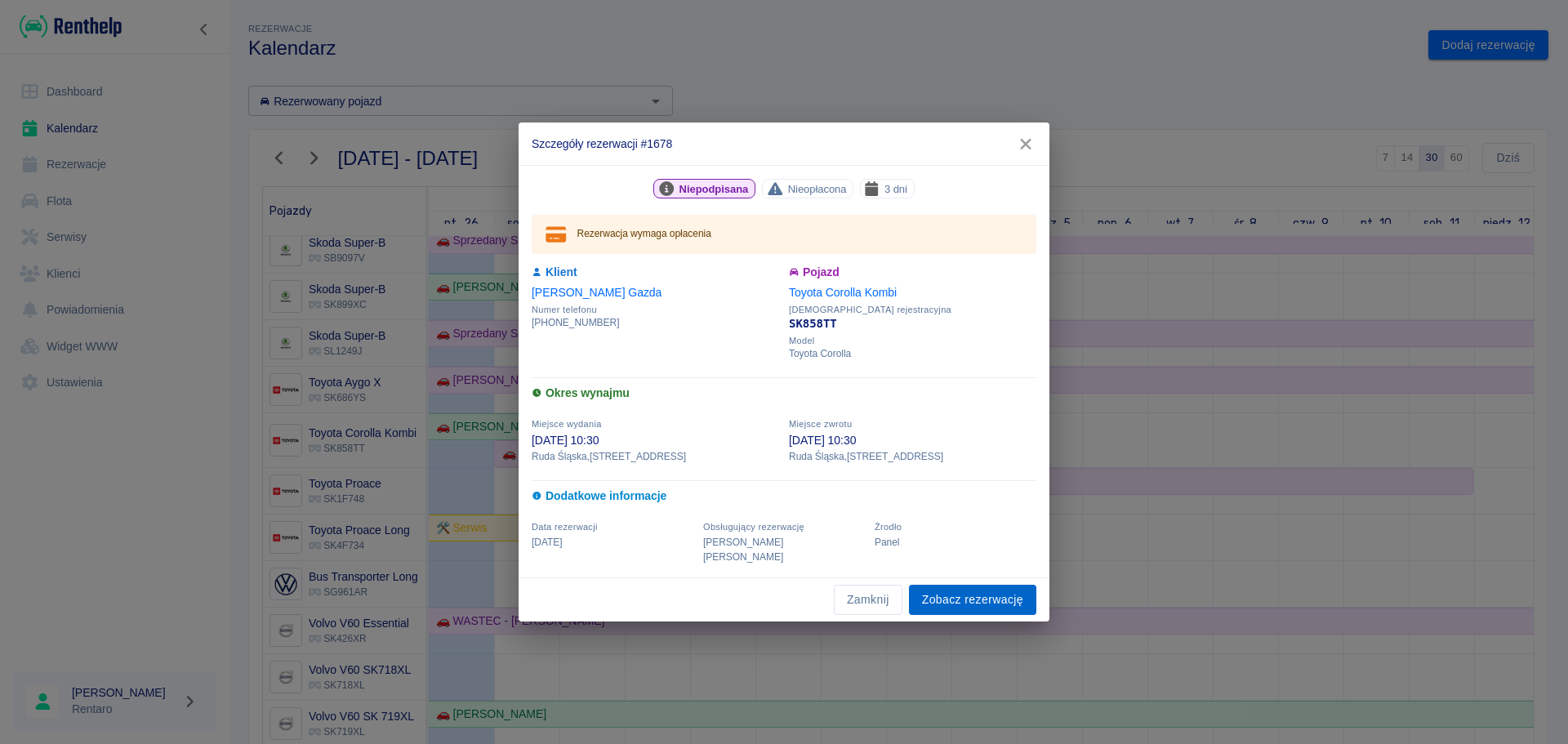
click at [971, 585] on link "Zobacz rezerwację" at bounding box center [972, 600] width 127 height 30
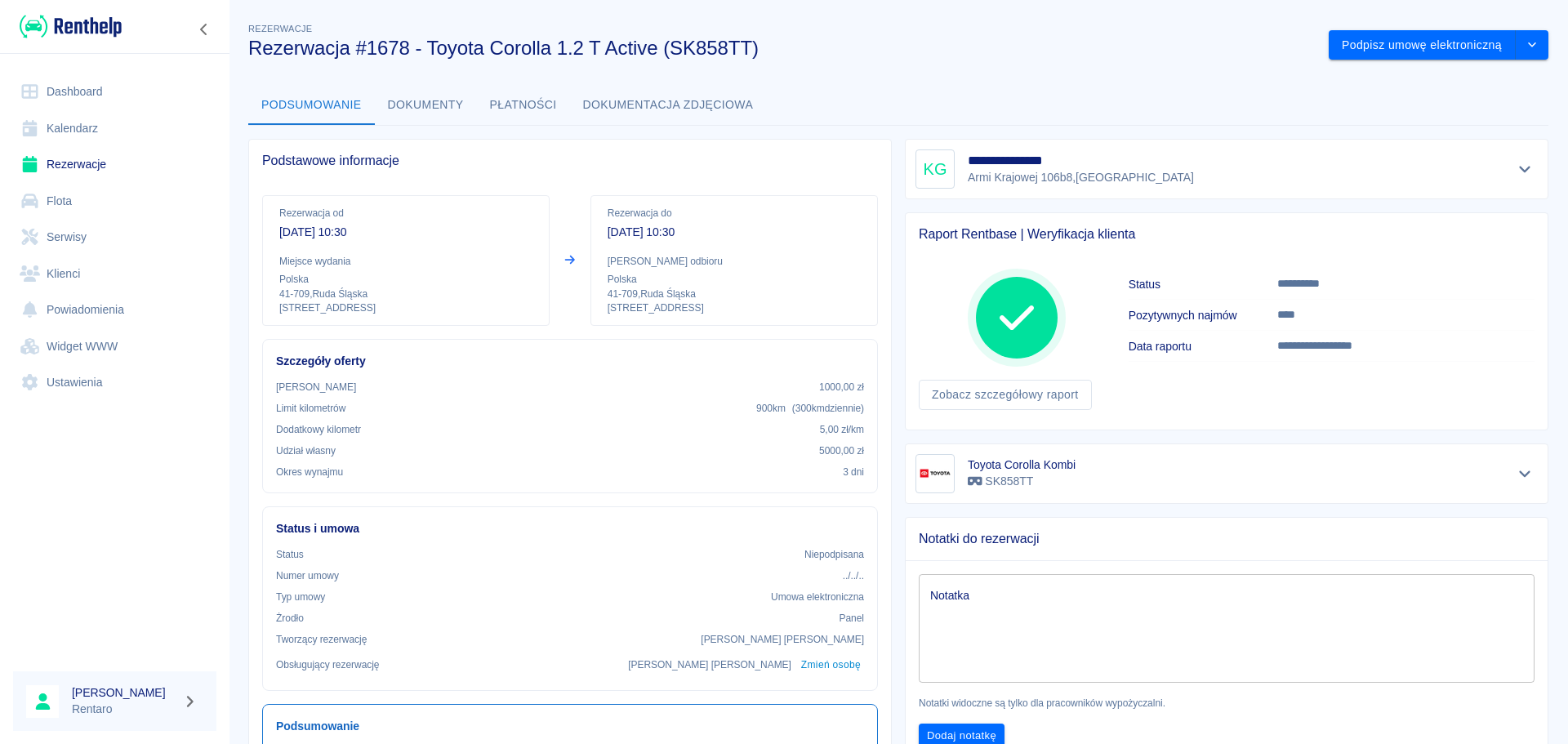
click at [410, 106] on button "Dokumenty" at bounding box center [425, 105] width 102 height 39
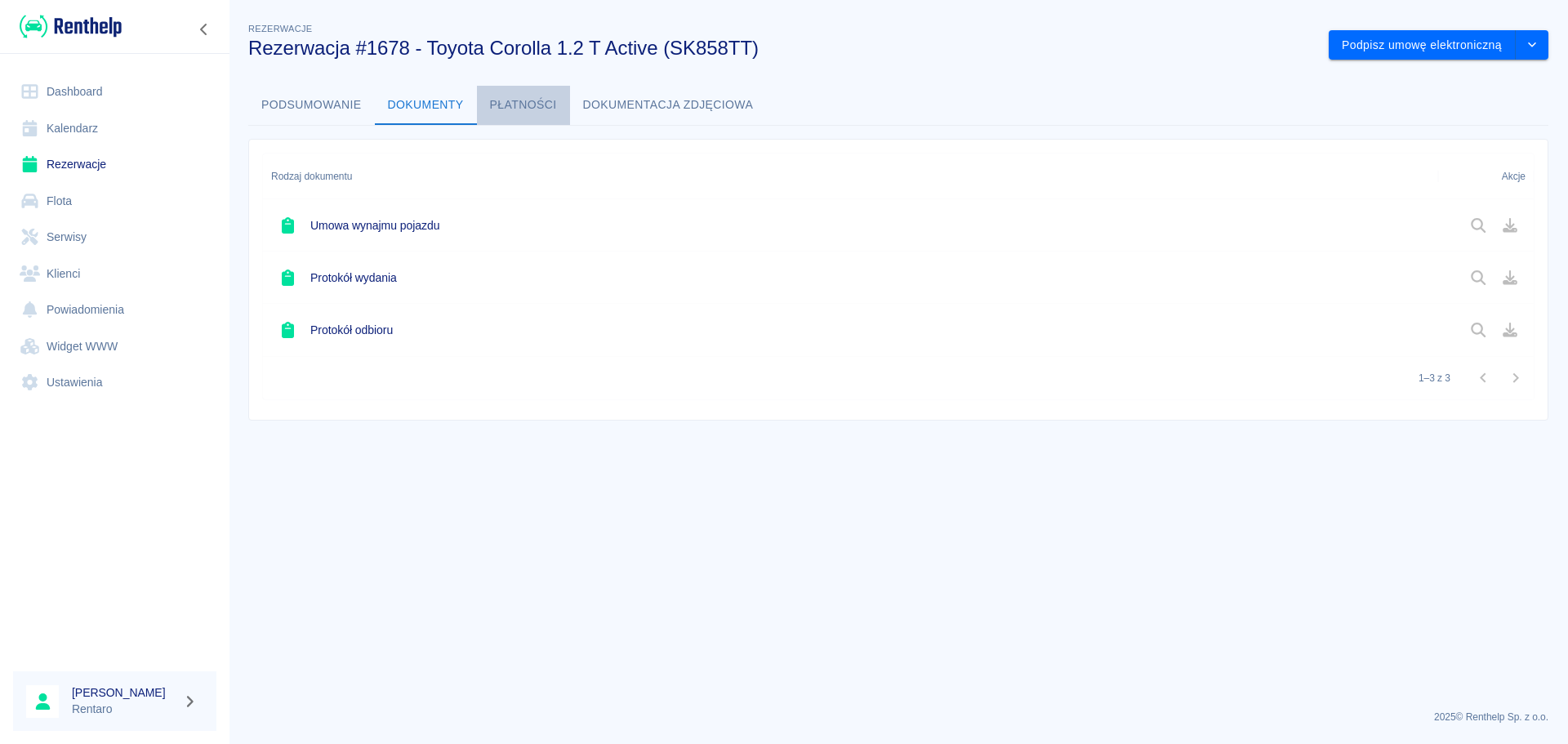
click at [507, 97] on button "Płatności" at bounding box center [523, 105] width 93 height 39
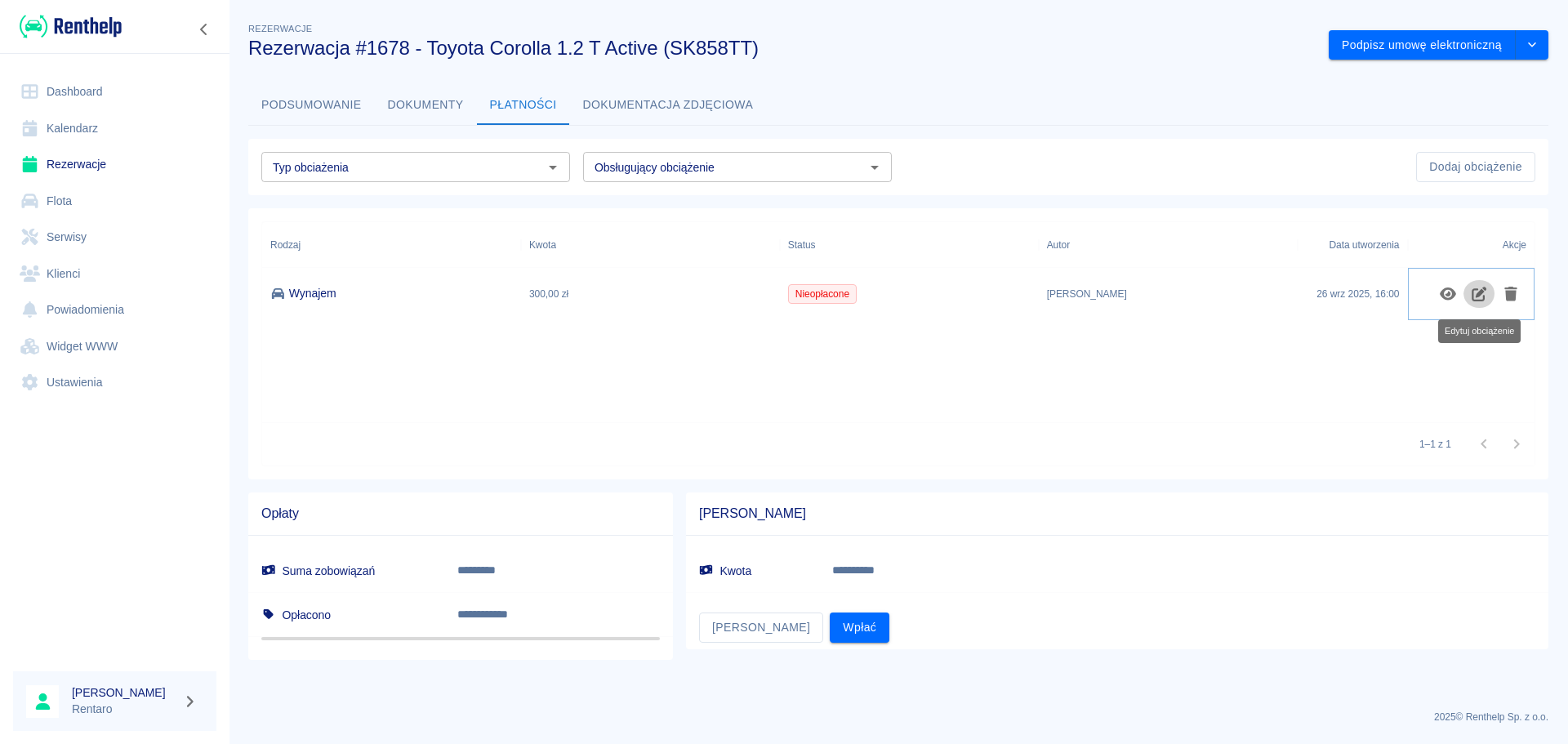
click at [1484, 298] on icon "Edytuj obciążenie" at bounding box center [1478, 294] width 15 height 15
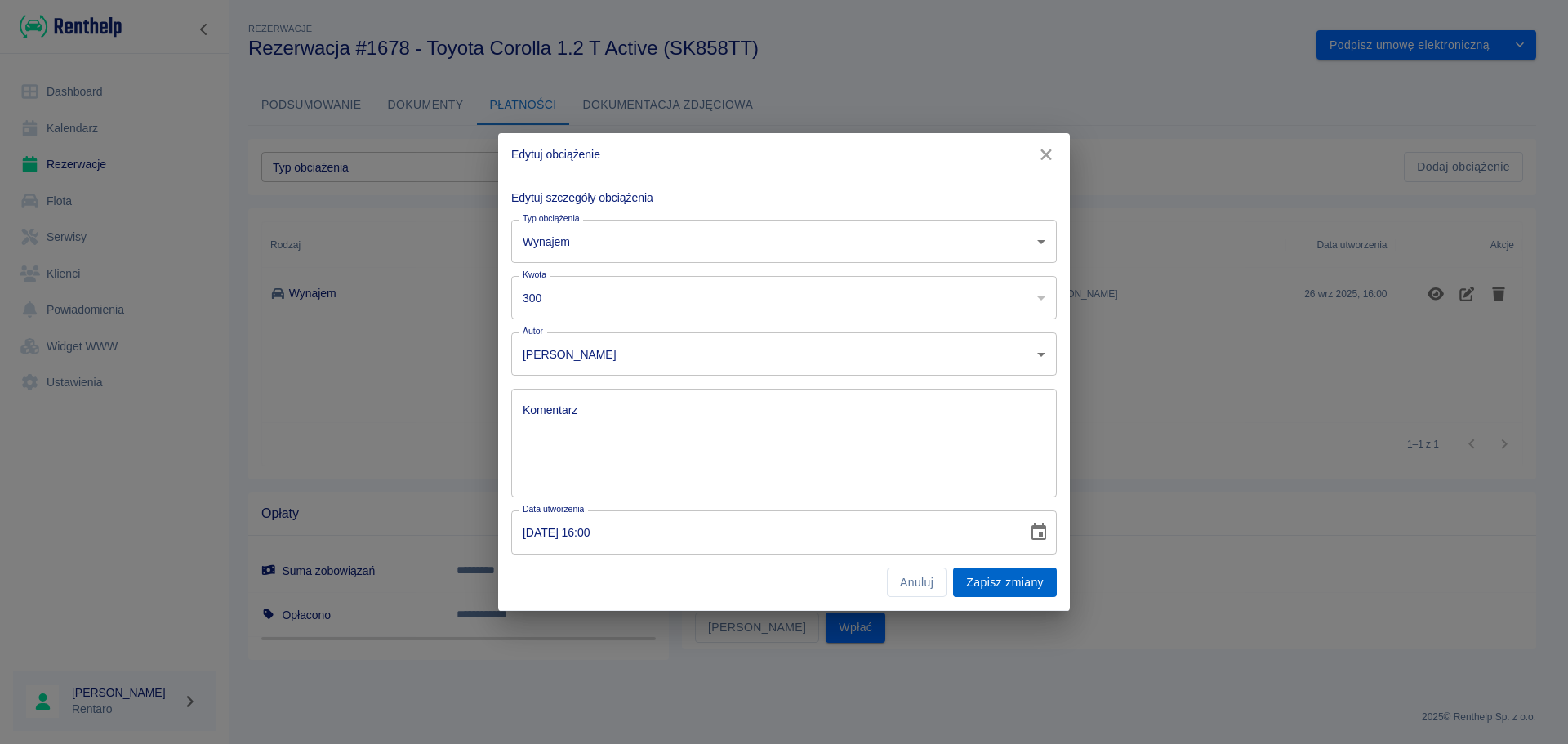
click at [1016, 588] on button "Zapisz zmiany" at bounding box center [1005, 583] width 104 height 30
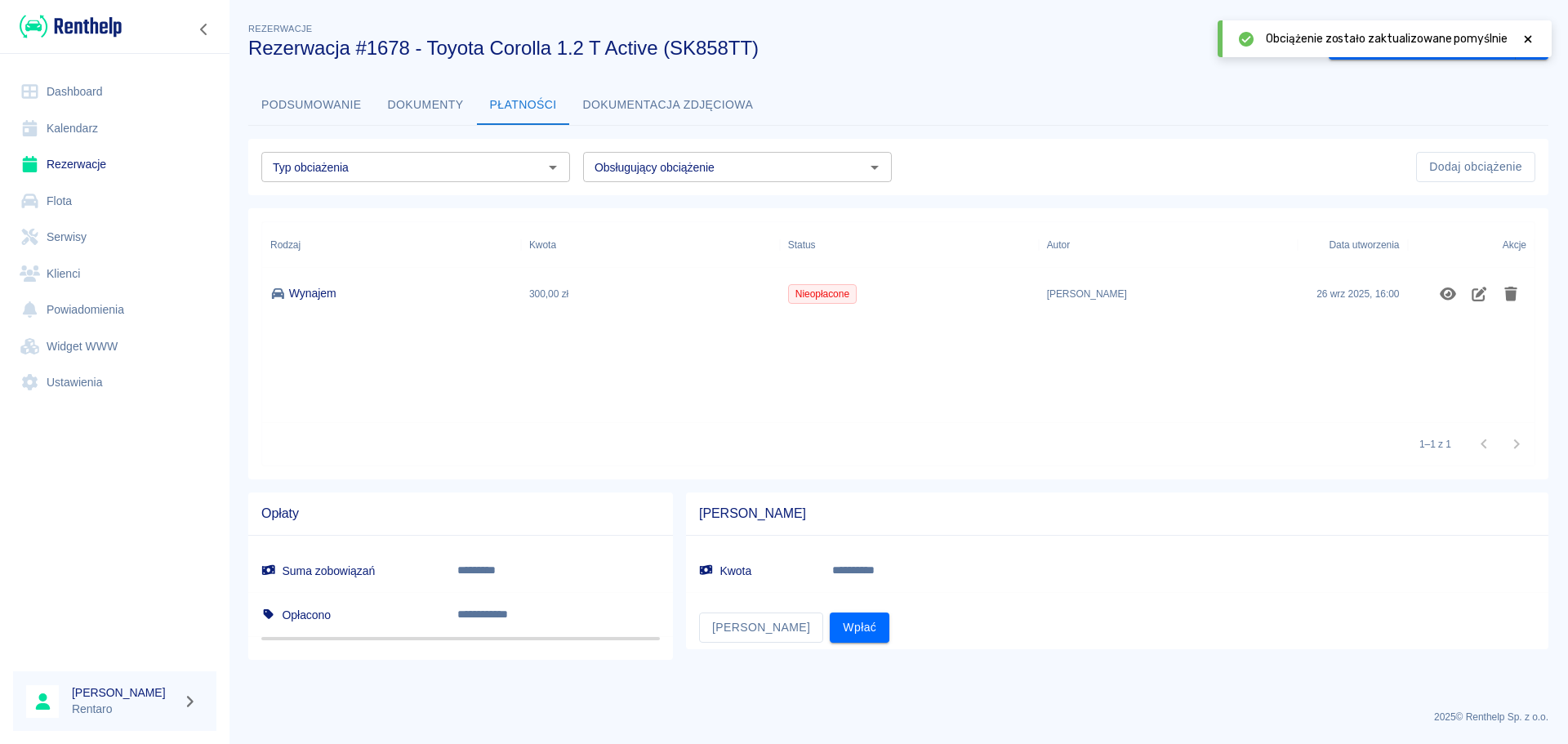
click at [815, 299] on span "Nieopłacone" at bounding box center [821, 294] width 67 height 15
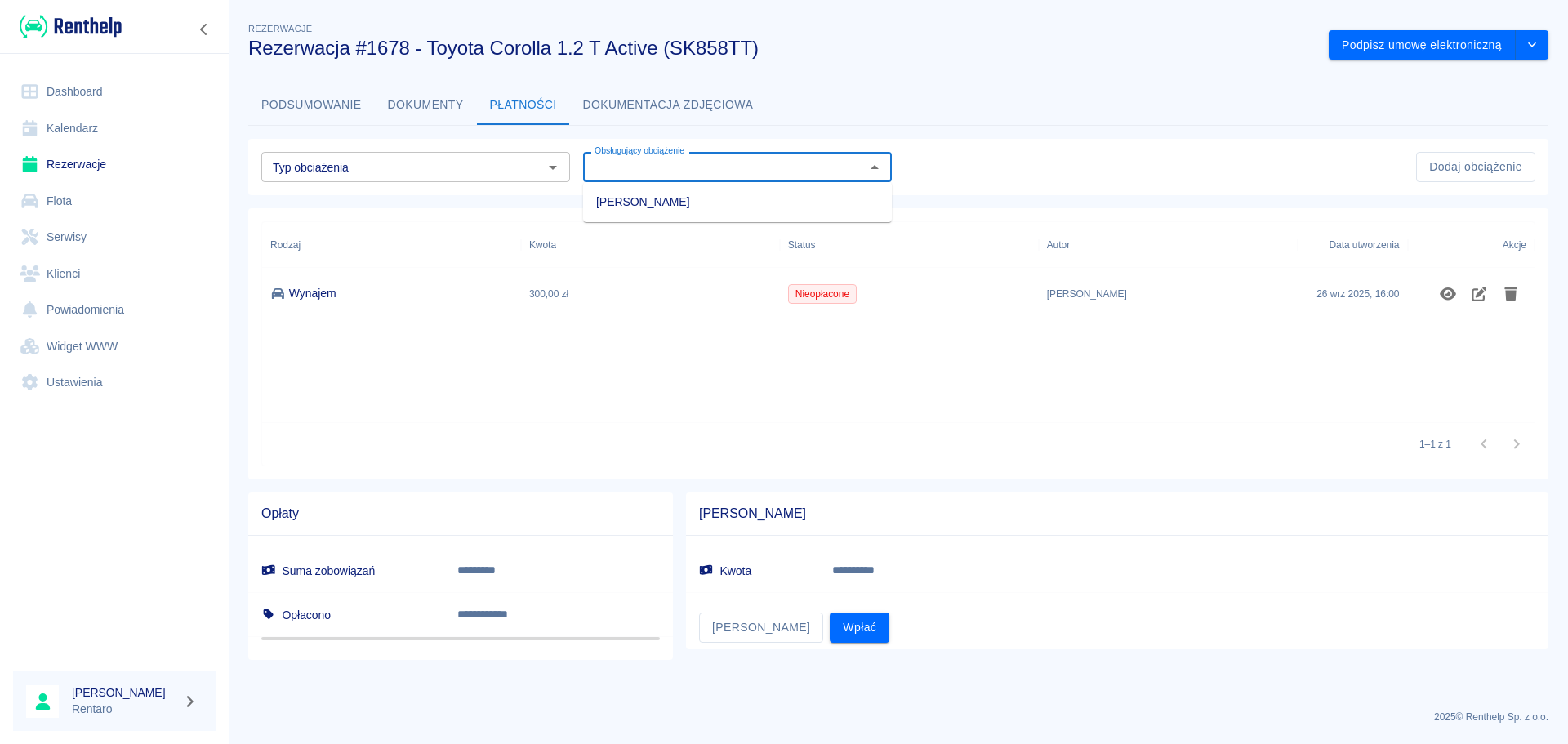
click at [778, 168] on input "Obsługujący obciążenie" at bounding box center [724, 166] width 272 height 20
click at [764, 198] on li "[PERSON_NAME]" at bounding box center [737, 202] width 309 height 27
type input "[PERSON_NAME]"
click at [811, 304] on div "Nieopłacone" at bounding box center [909, 294] width 259 height 53
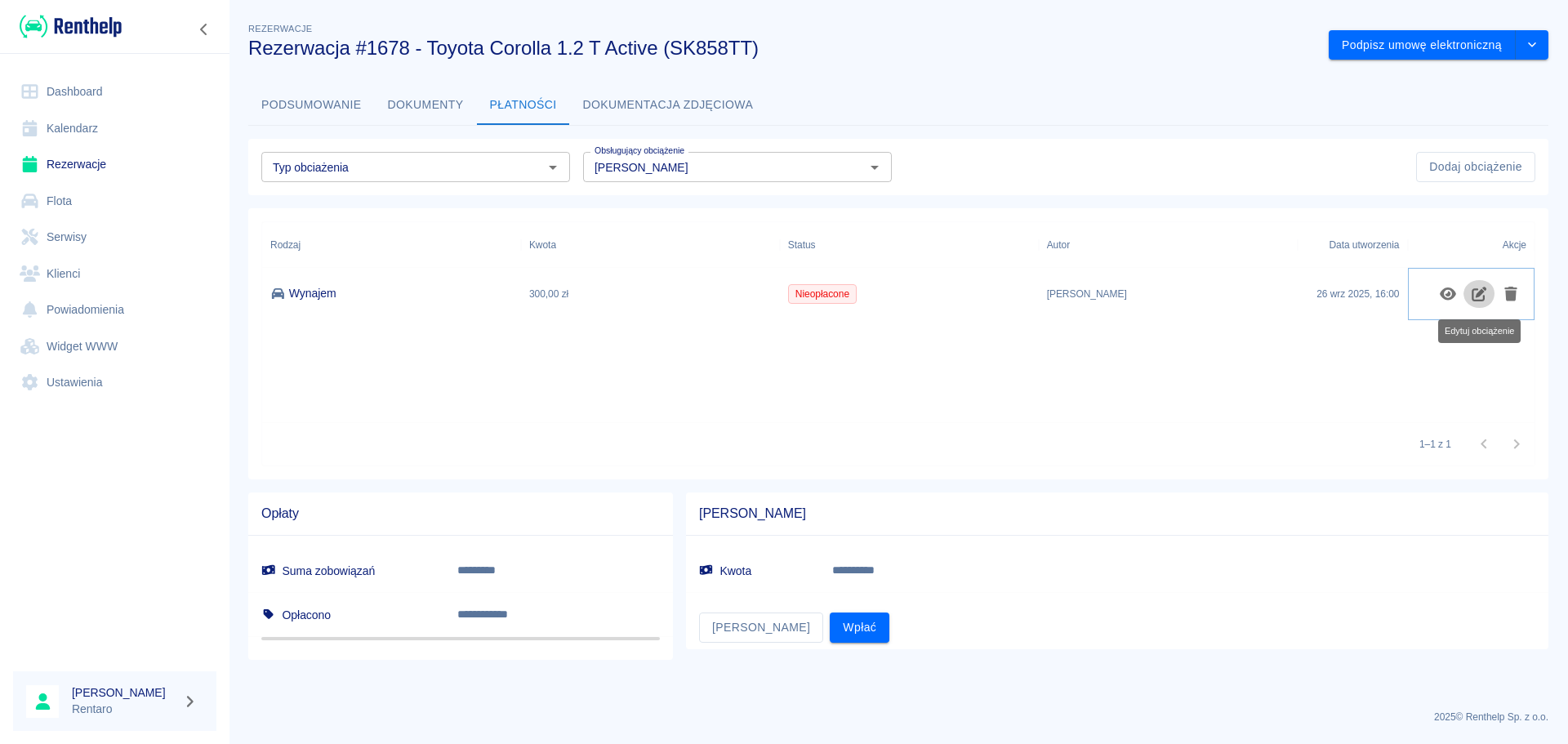
click at [1468, 296] on button "Edytuj obciążenie" at bounding box center [1479, 294] width 32 height 28
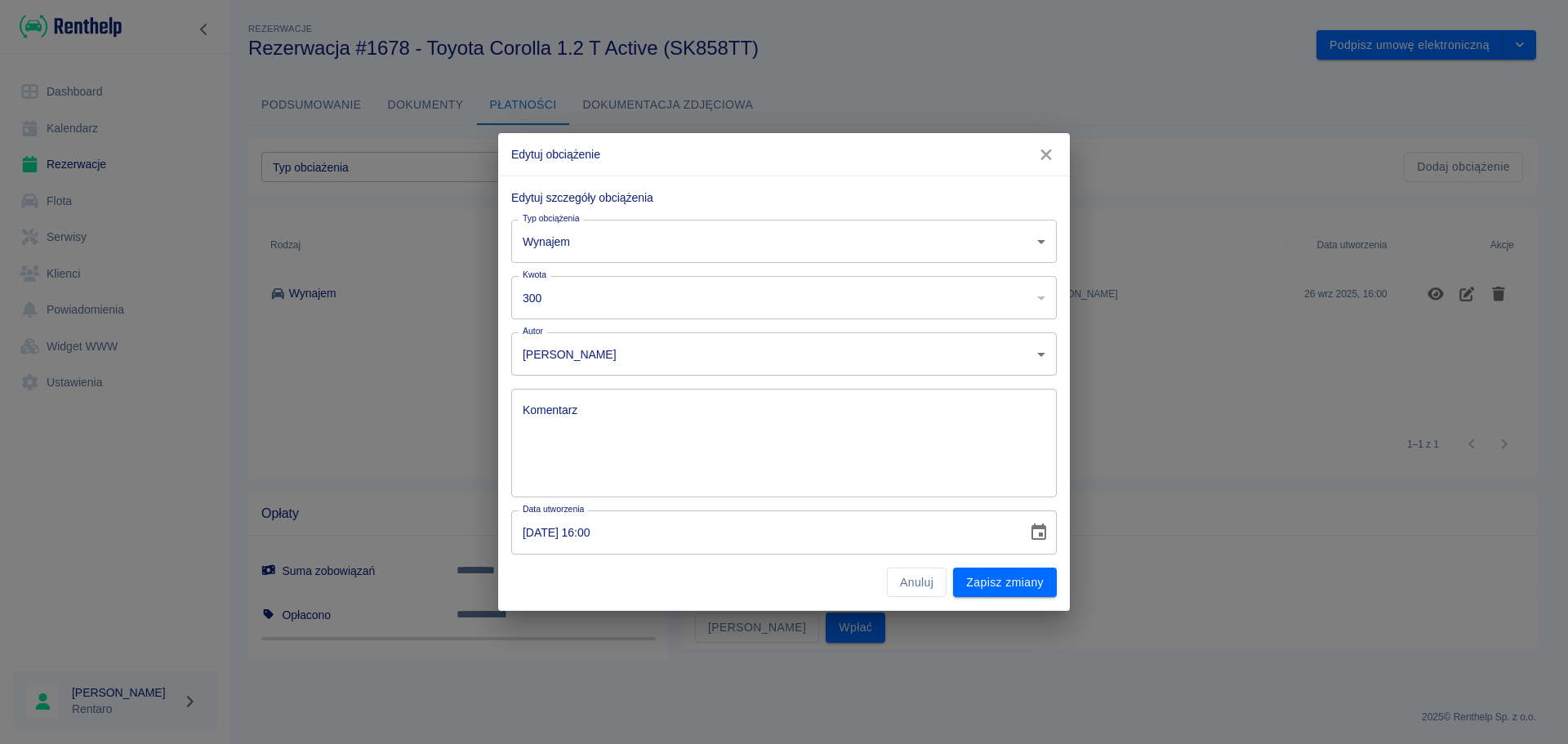
click at [935, 261] on body "**********" at bounding box center [784, 372] width 1568 height 744
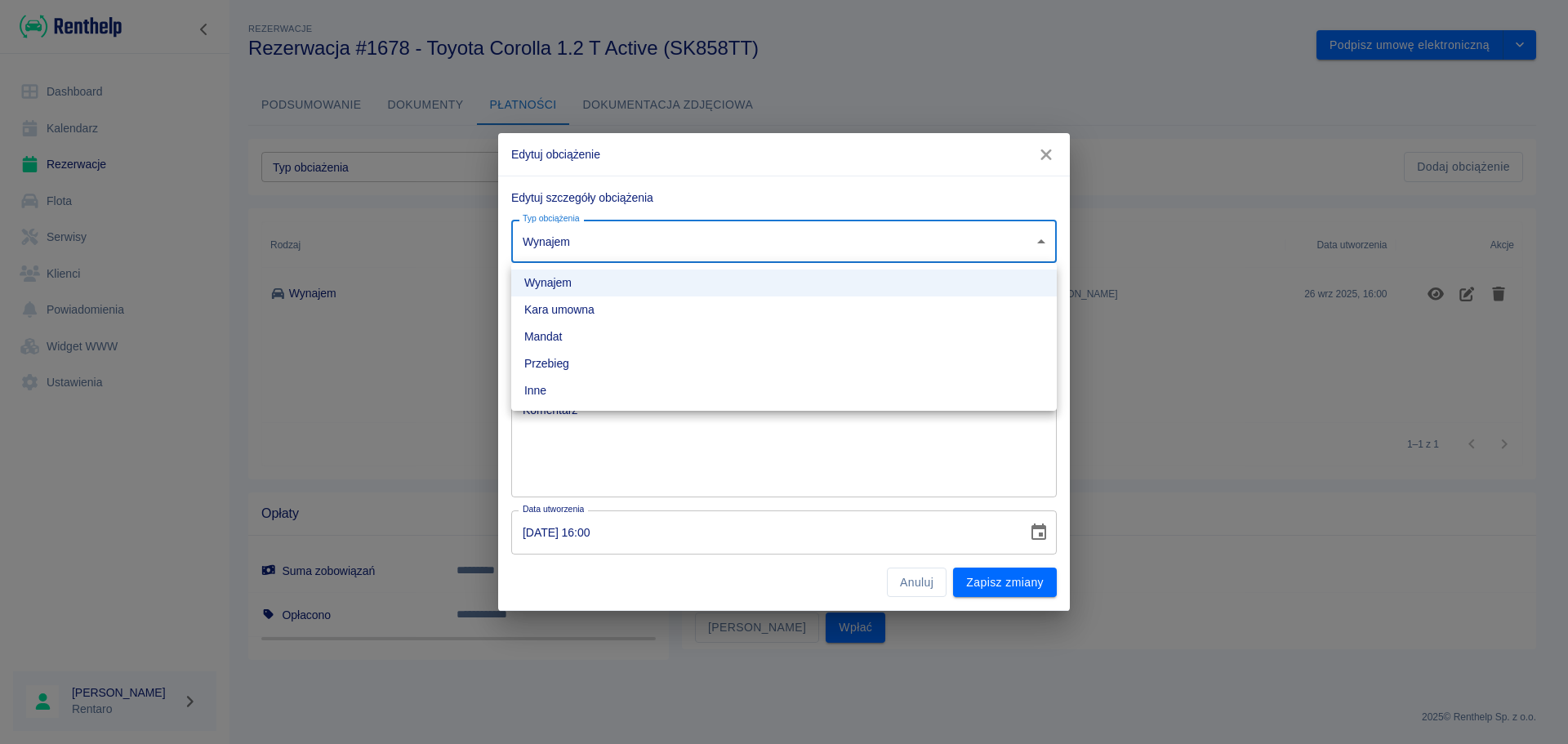
click at [927, 249] on div at bounding box center [784, 372] width 1568 height 744
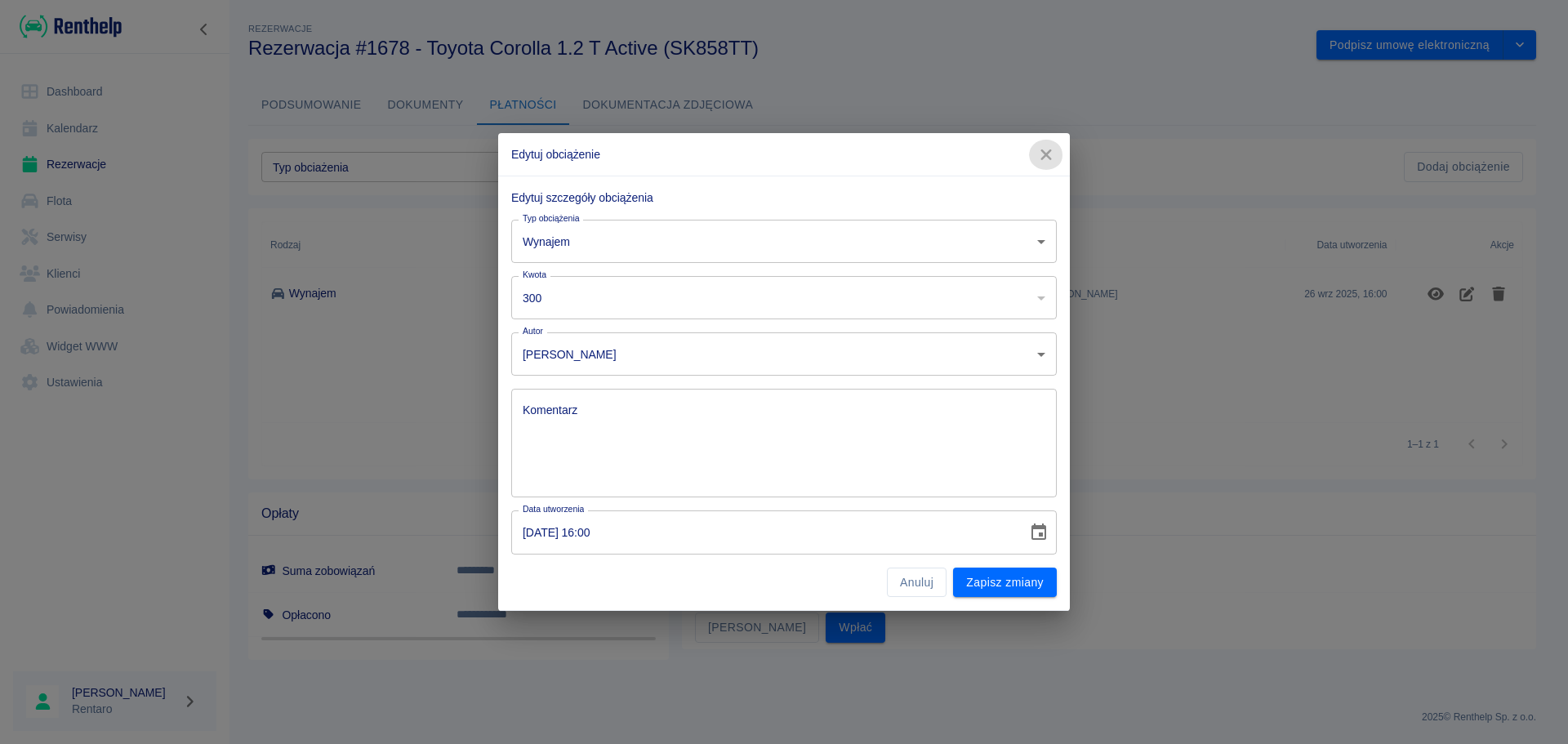
click at [1035, 154] on icon "button" at bounding box center [1046, 154] width 21 height 17
